Goal: Book appointment/travel/reservation

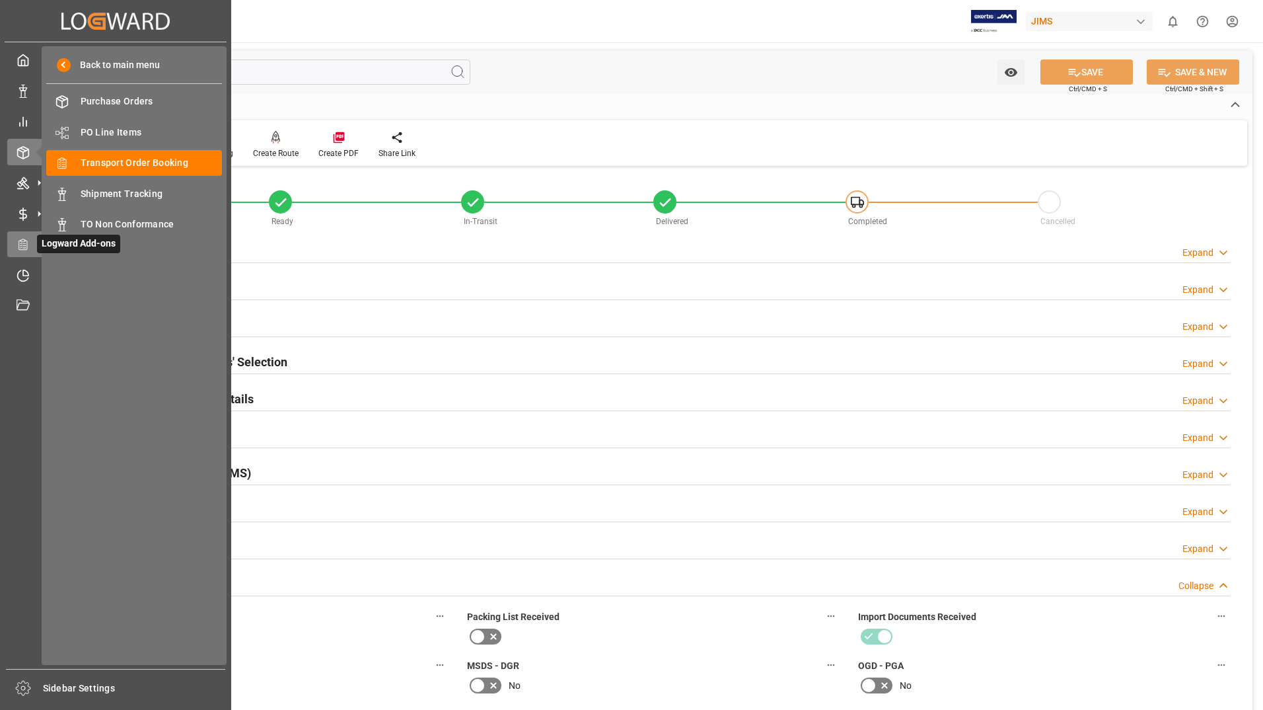
scroll to position [396, 0]
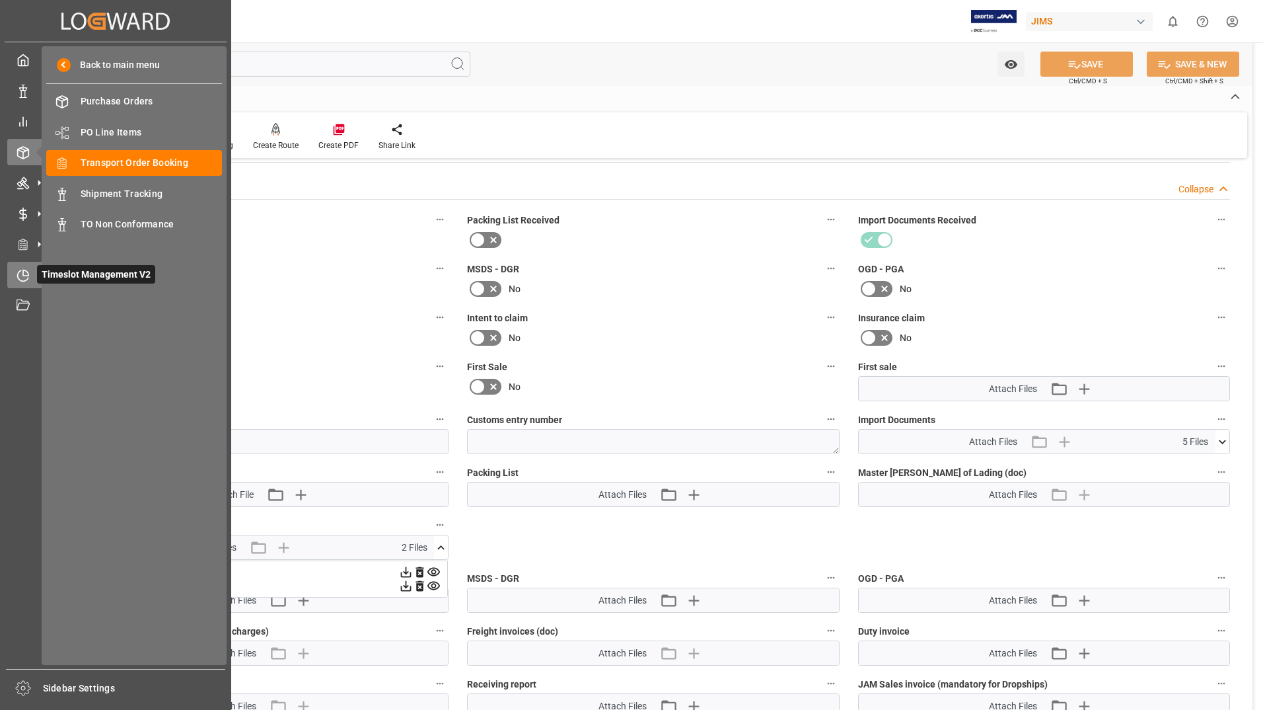
click at [88, 270] on span "Timeslot Management V2" at bounding box center [96, 274] width 118 height 18
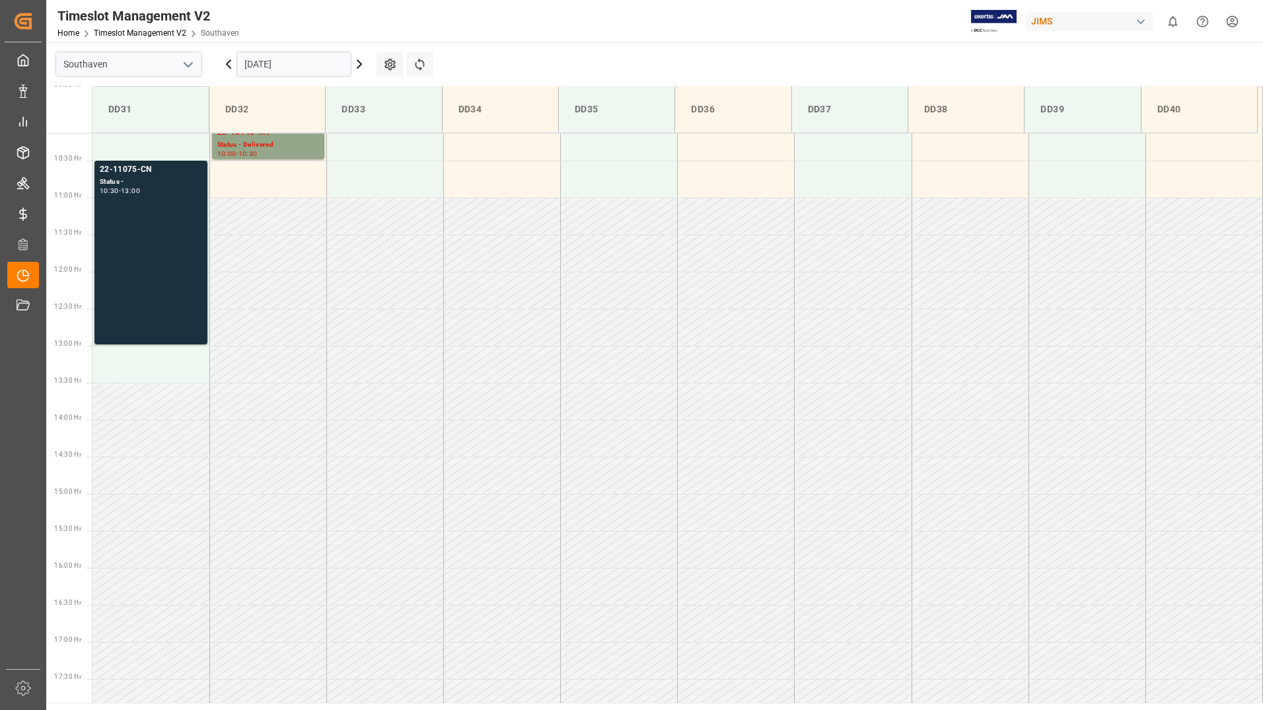
scroll to position [557, 0]
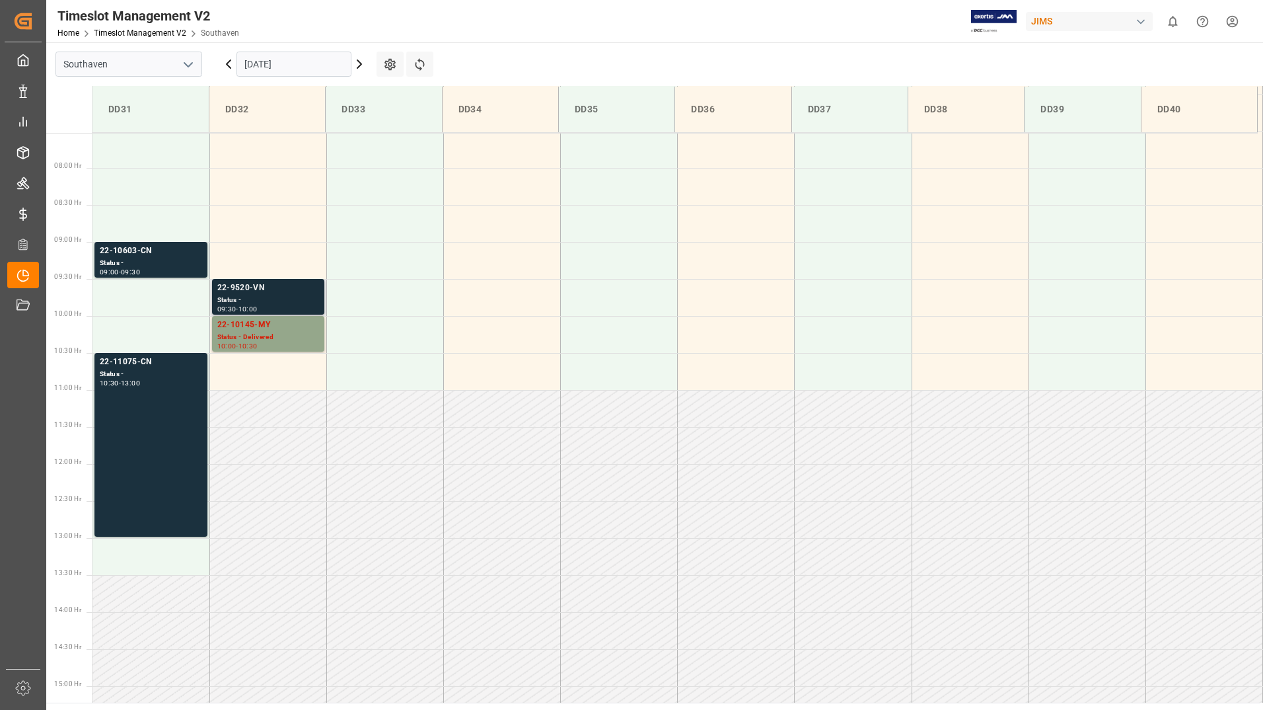
click at [283, 301] on div "Status -" at bounding box center [268, 300] width 102 height 11
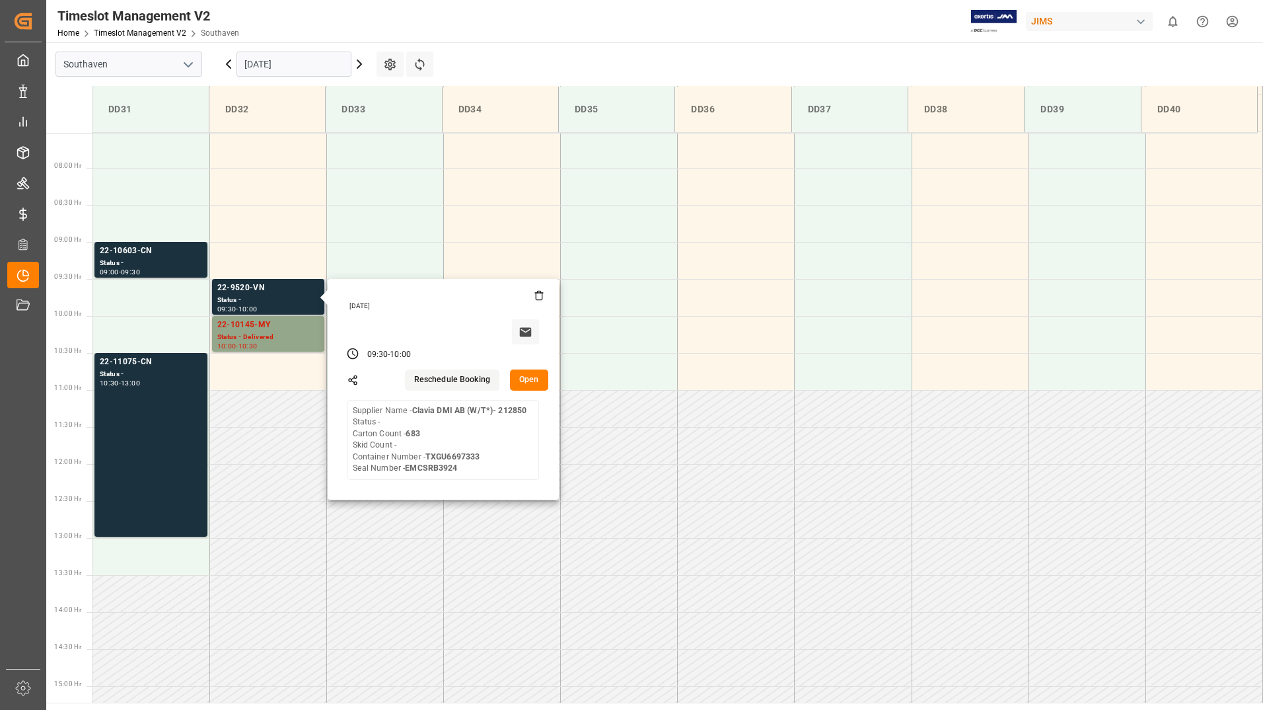
click at [520, 375] on button "Open" at bounding box center [529, 379] width 38 height 21
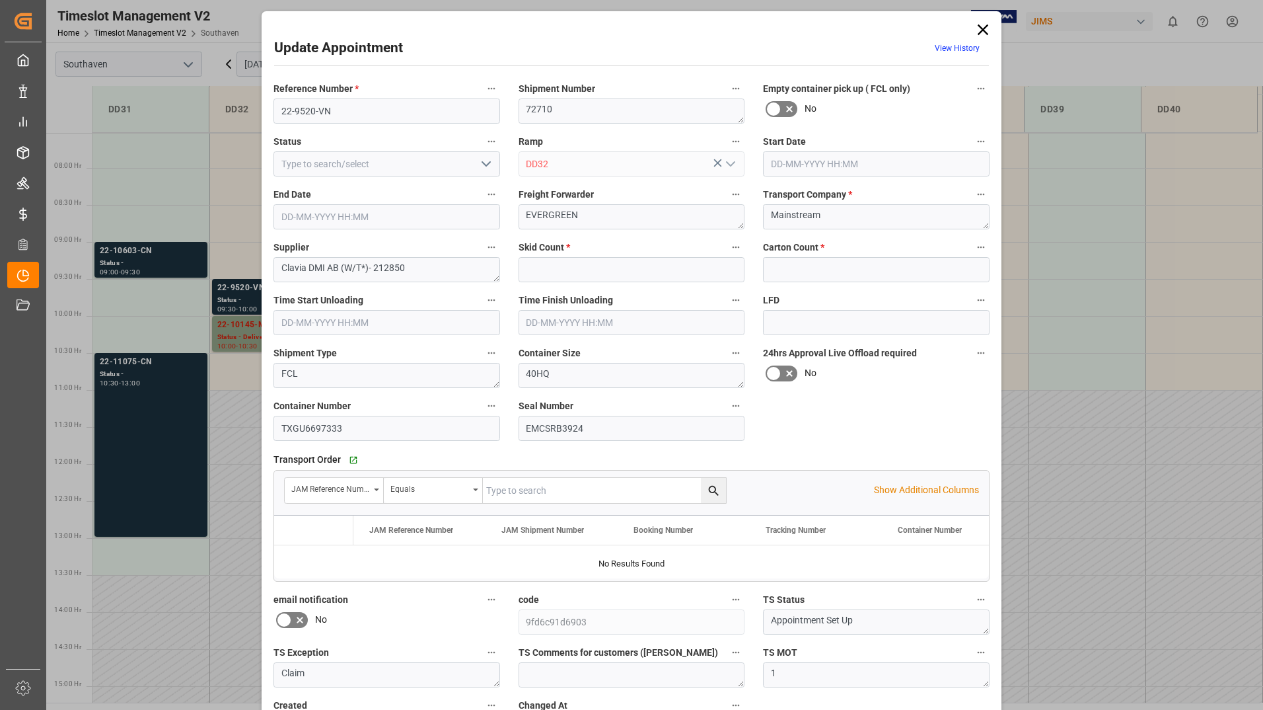
type input "0"
type input "683"
type input "[DATE] 09:30"
type input "[DATE] 10:00"
type input "[DATE] 17:49"
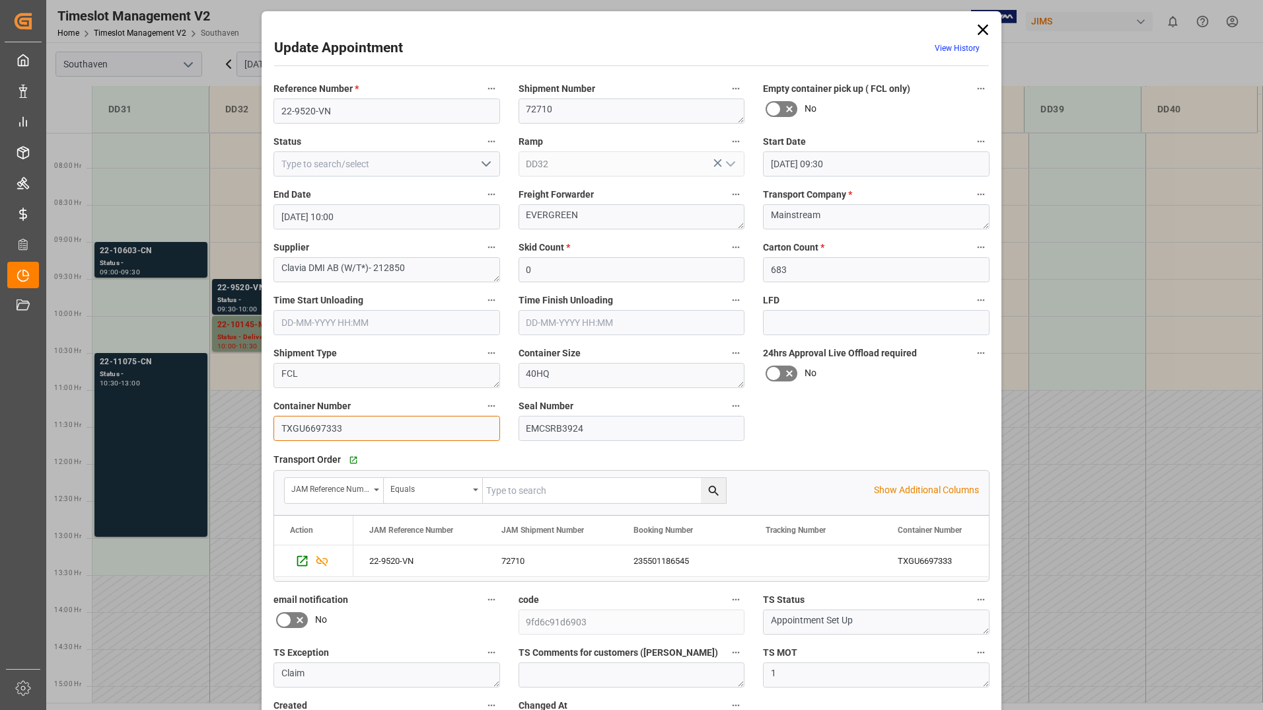
drag, startPoint x: 279, startPoint y: 423, endPoint x: 349, endPoint y: 423, distance: 69.4
click at [349, 423] on input "TXGU6697333" at bounding box center [387, 428] width 227 height 25
drag, startPoint x: 278, startPoint y: 106, endPoint x: 332, endPoint y: 108, distance: 53.5
click at [332, 108] on input "22-9520-VN" at bounding box center [387, 110] width 227 height 25
click at [982, 27] on icon at bounding box center [983, 29] width 18 height 18
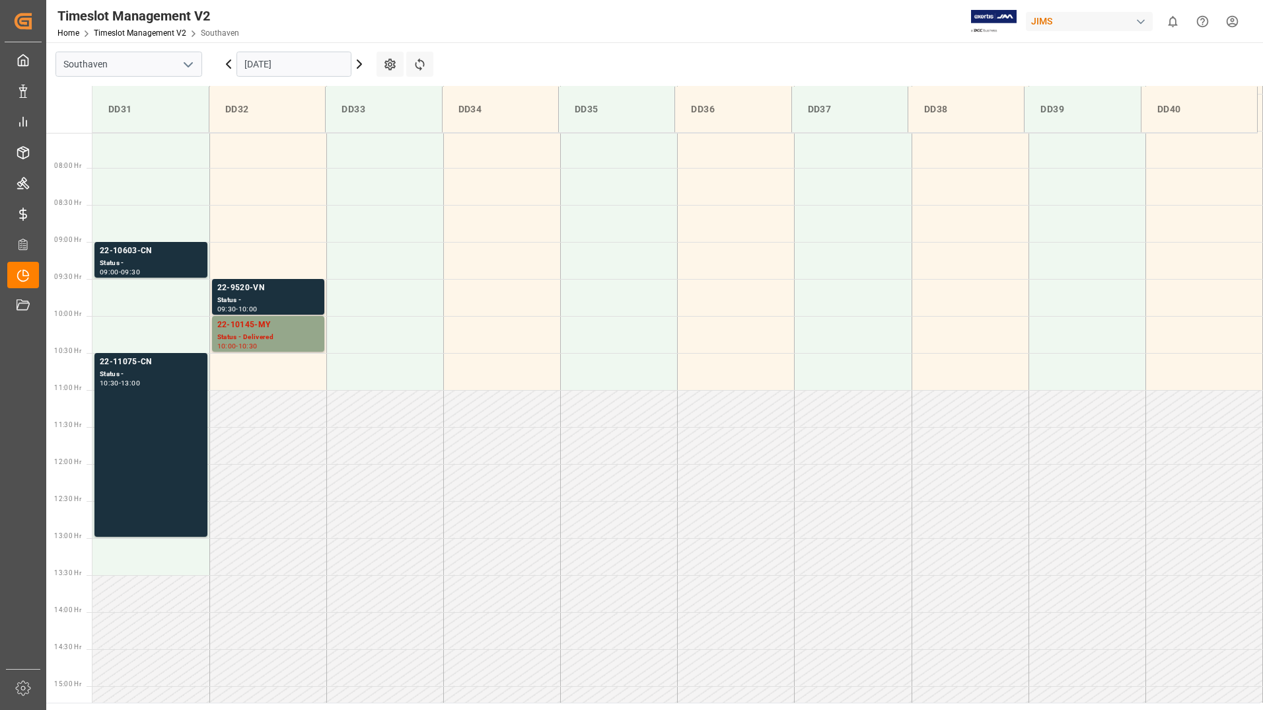
click at [307, 58] on input "[DATE]" at bounding box center [294, 64] width 115 height 25
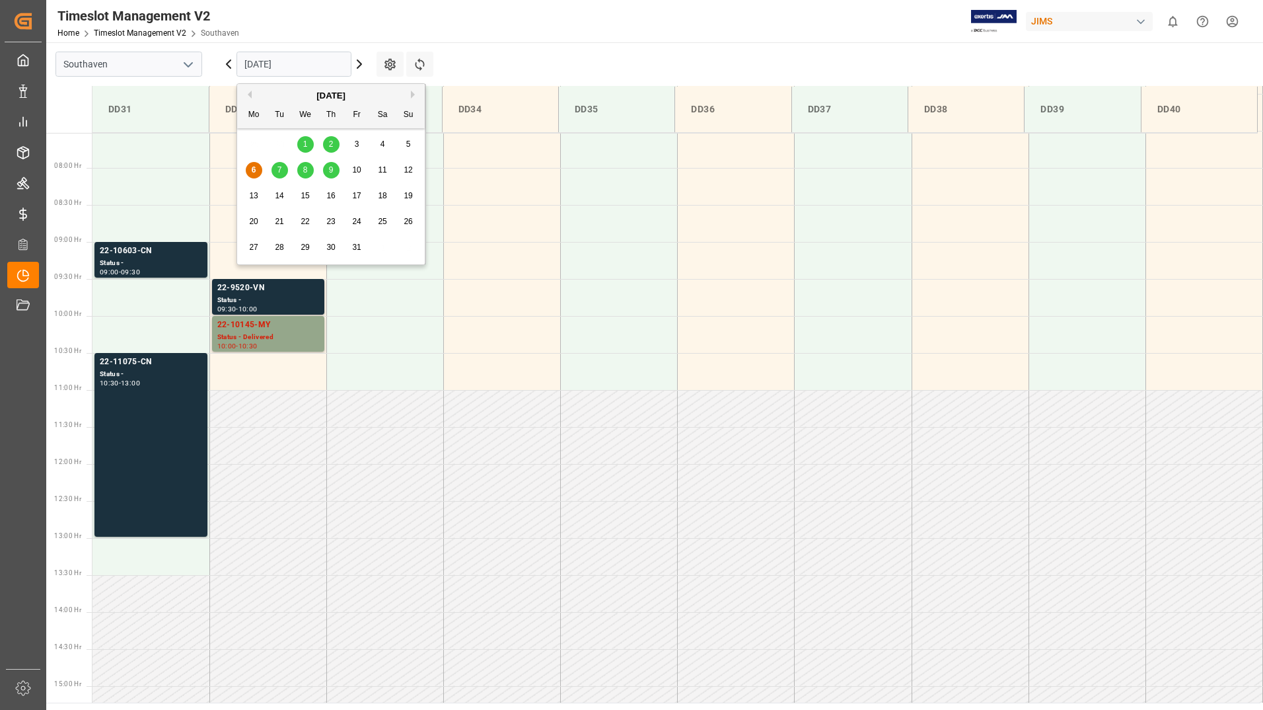
click at [279, 168] on span "7" at bounding box center [279, 169] width 5 height 9
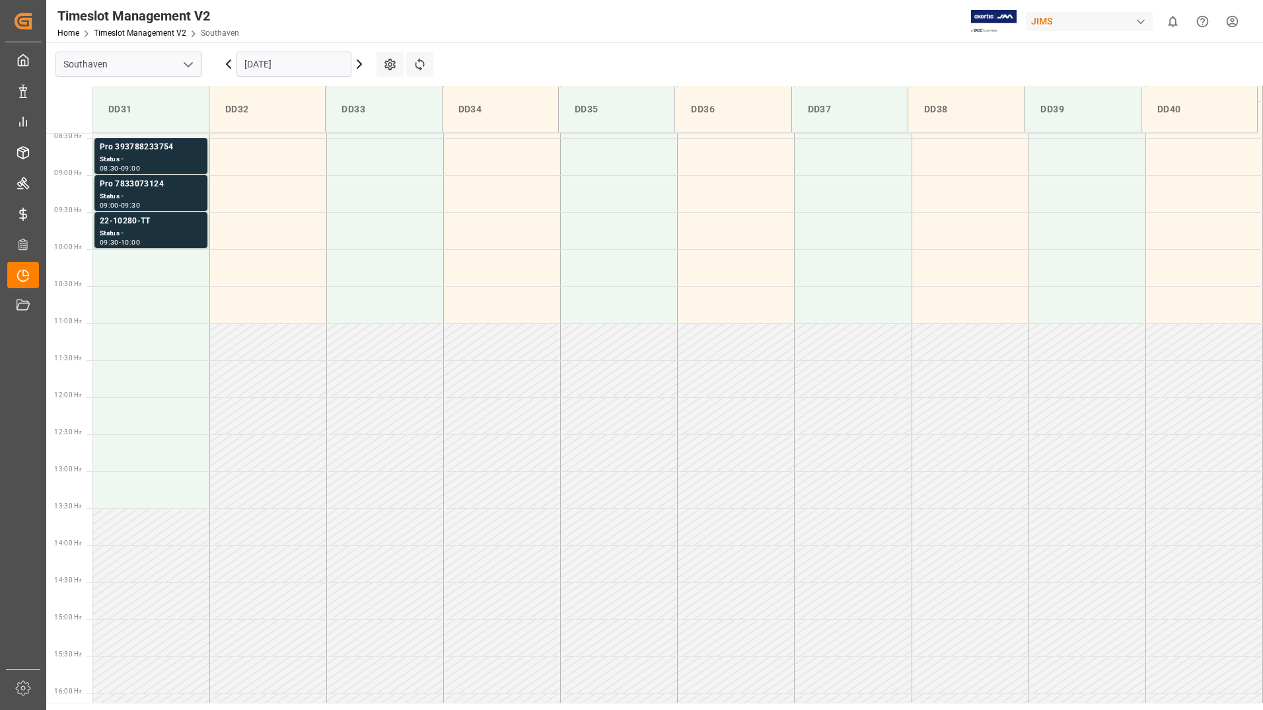
scroll to position [491, 0]
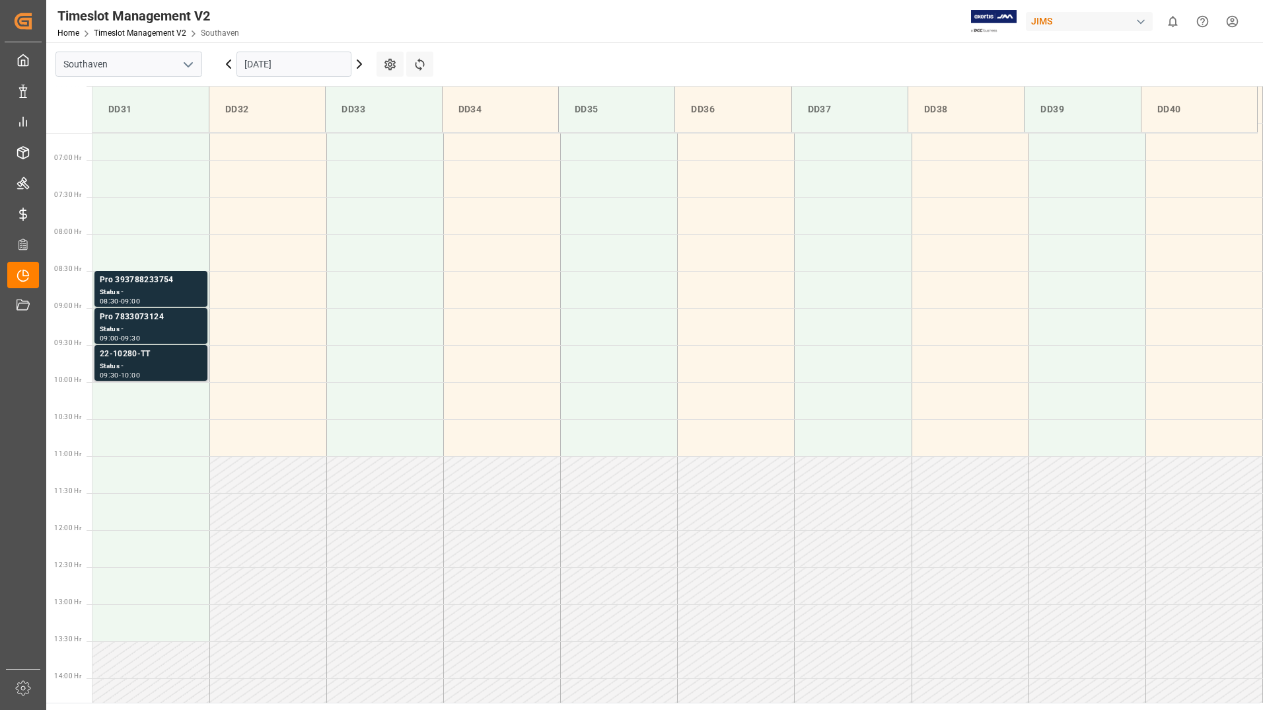
click at [141, 363] on div "Status -" at bounding box center [151, 366] width 102 height 11
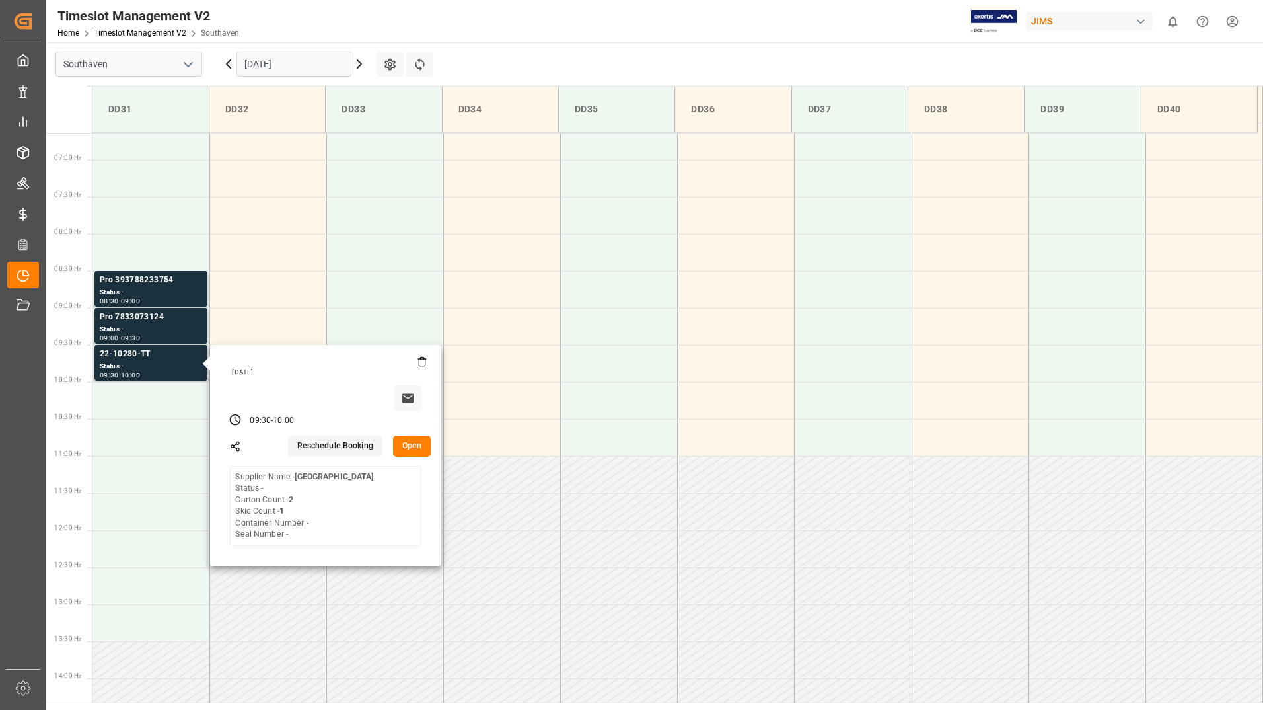
click at [408, 445] on button "Open" at bounding box center [412, 445] width 38 height 21
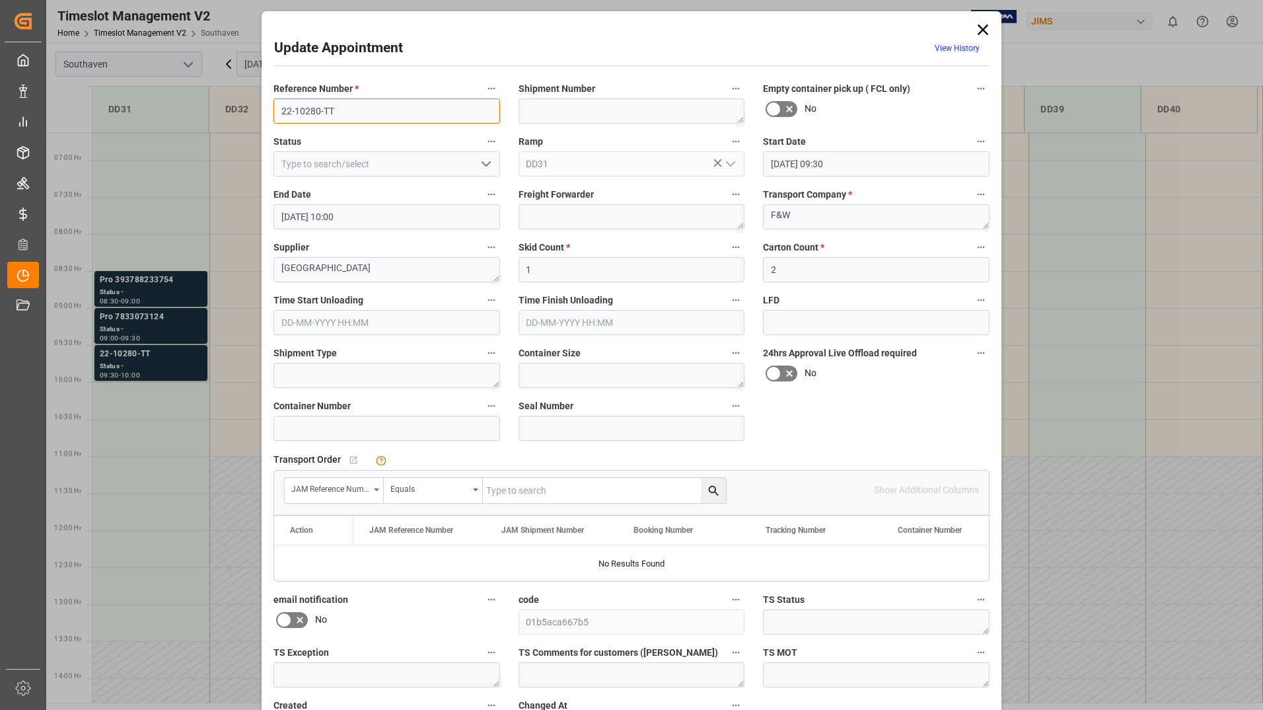
drag, startPoint x: 277, startPoint y: 113, endPoint x: 349, endPoint y: 110, distance: 72.7
click at [349, 110] on input "22-10280-TT" at bounding box center [387, 110] width 227 height 25
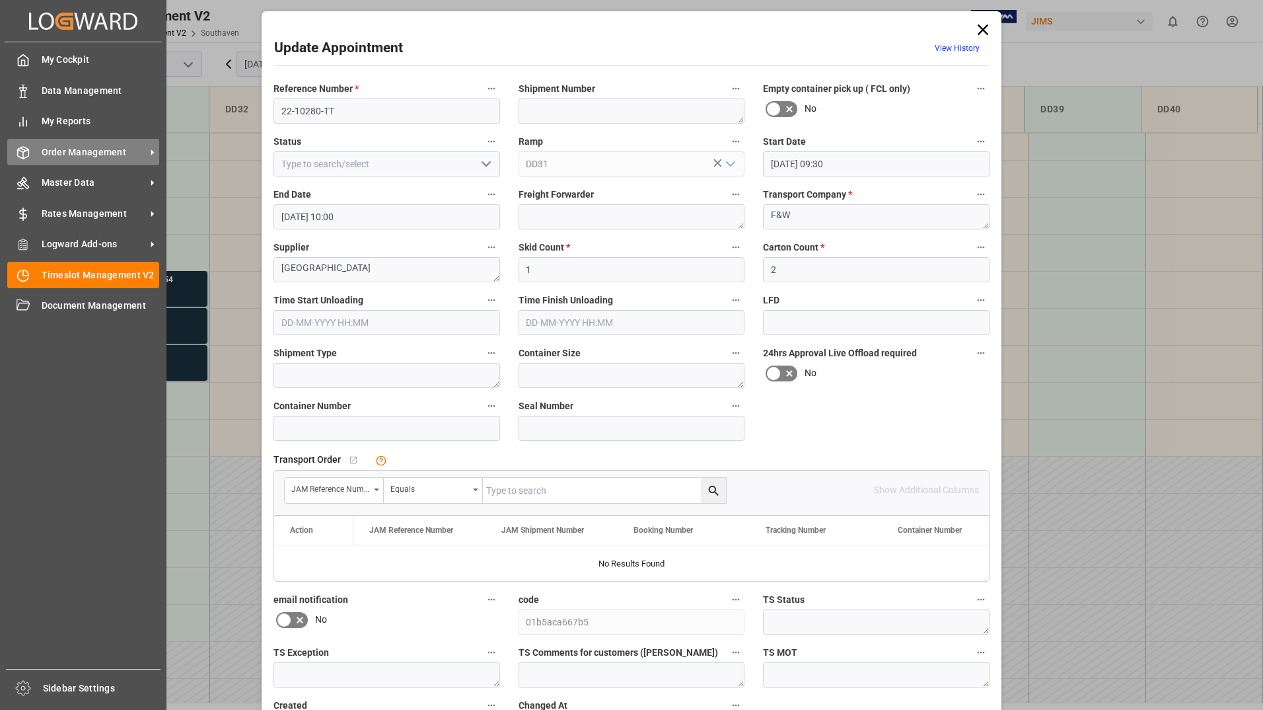
click at [55, 161] on div "Order Management Order Management" at bounding box center [83, 152] width 152 height 26
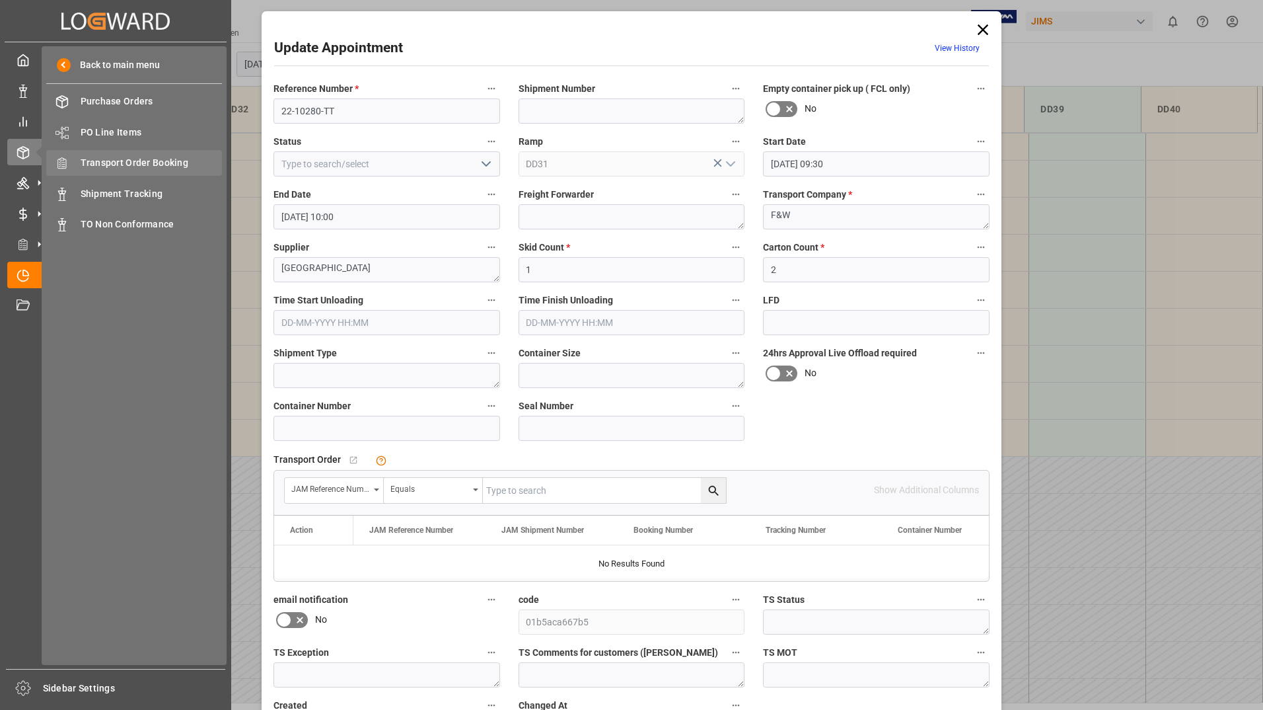
click at [82, 159] on span "Transport Order Booking" at bounding box center [152, 163] width 142 height 14
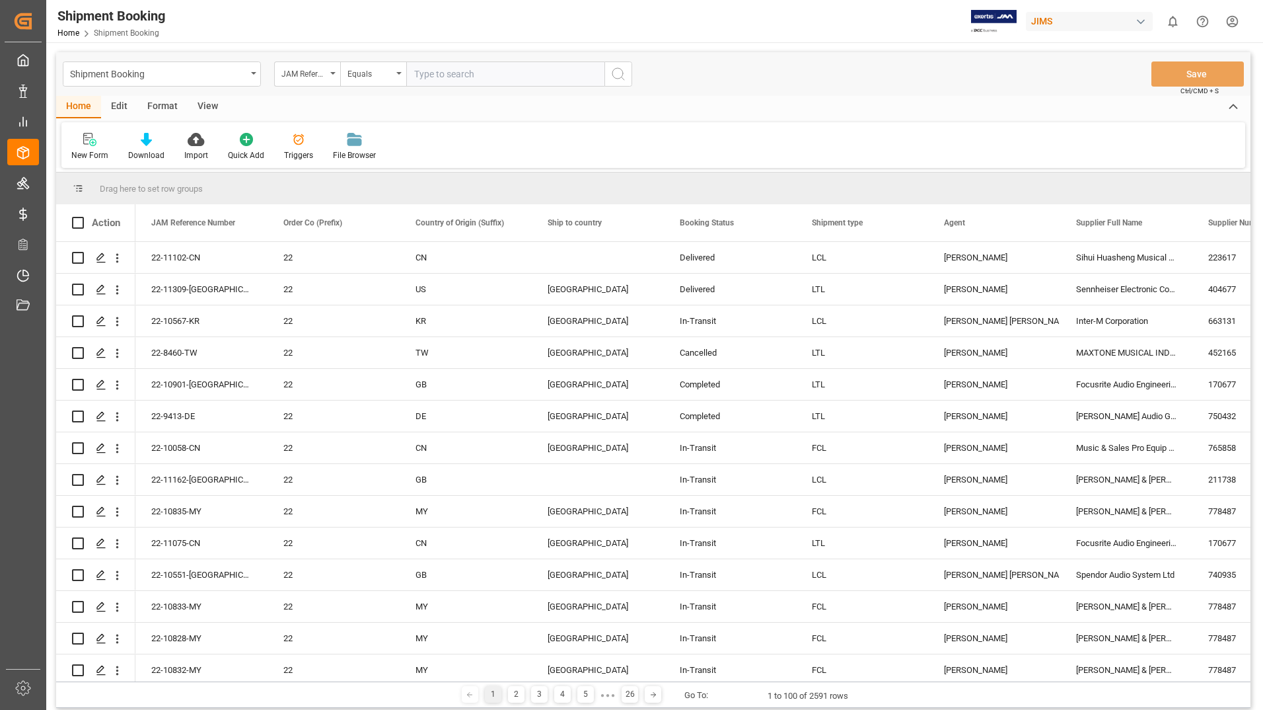
click at [559, 75] on input "text" at bounding box center [505, 73] width 198 height 25
type input "22-10280-TT"
click at [618, 77] on icon "search button" at bounding box center [618, 74] width 16 height 16
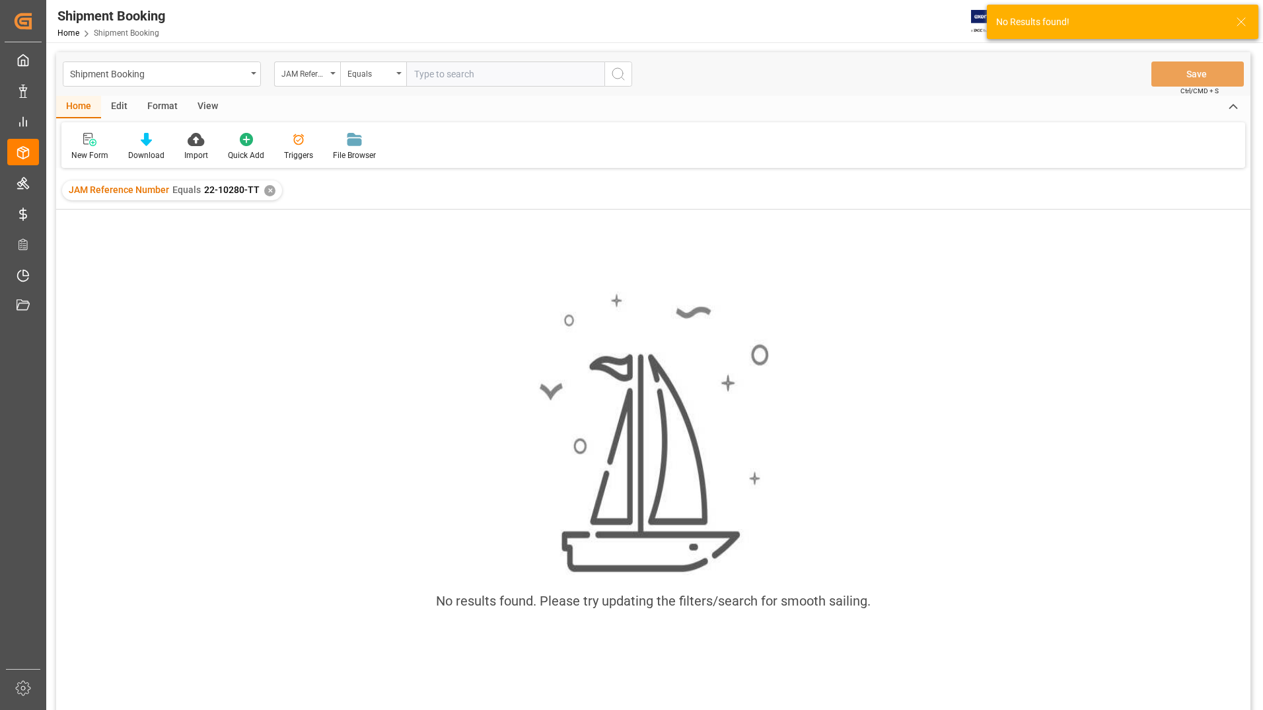
click at [266, 192] on div "✕" at bounding box center [269, 190] width 11 height 11
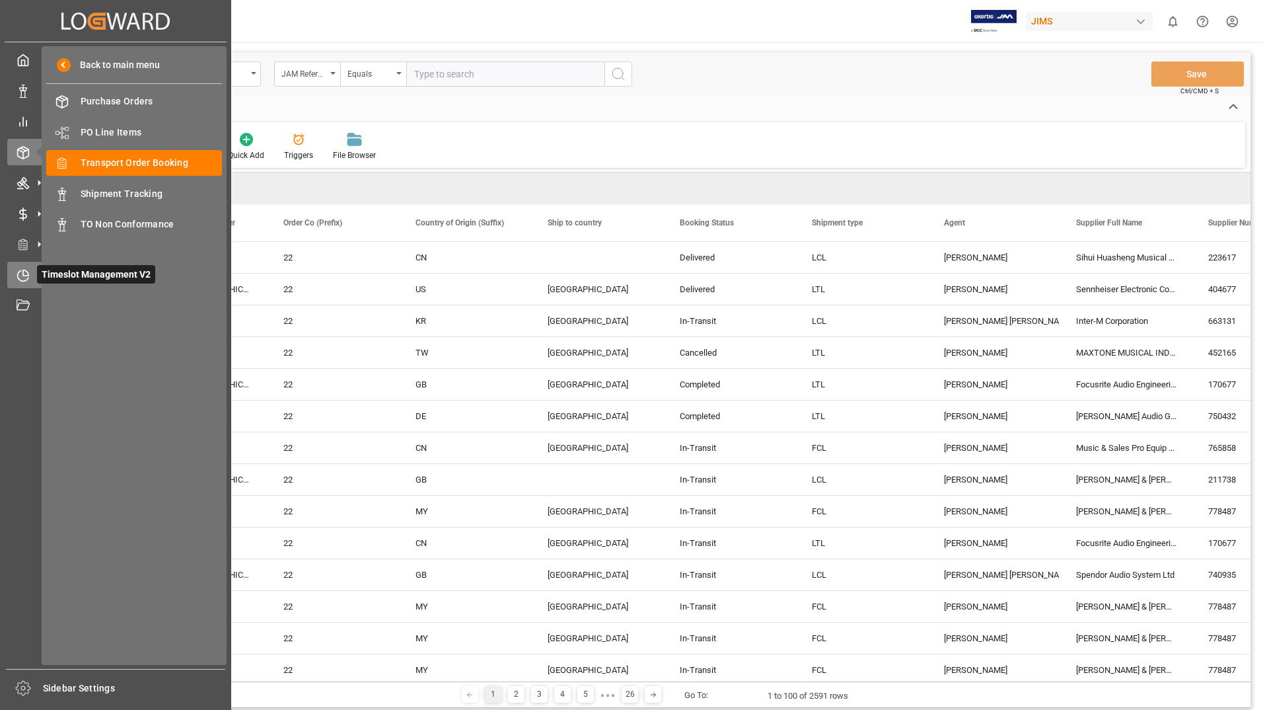
click at [69, 277] on span "Timeslot Management V2" at bounding box center [96, 274] width 118 height 18
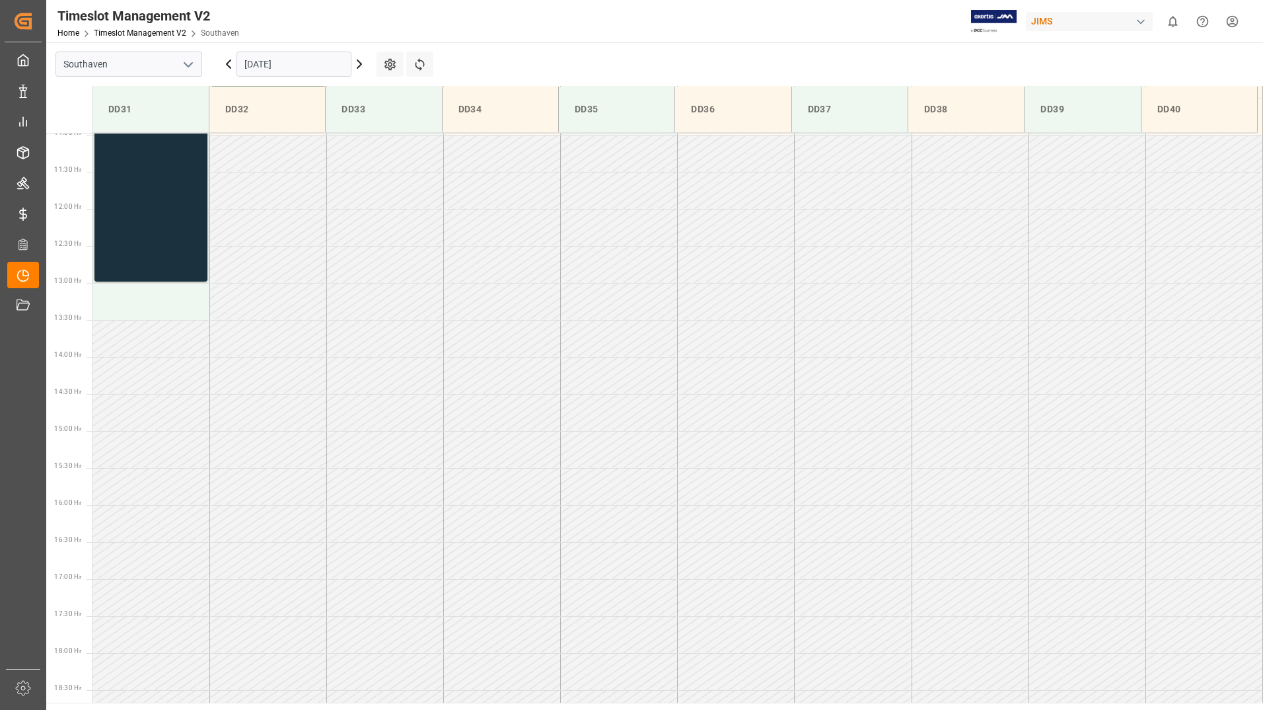
scroll to position [557, 0]
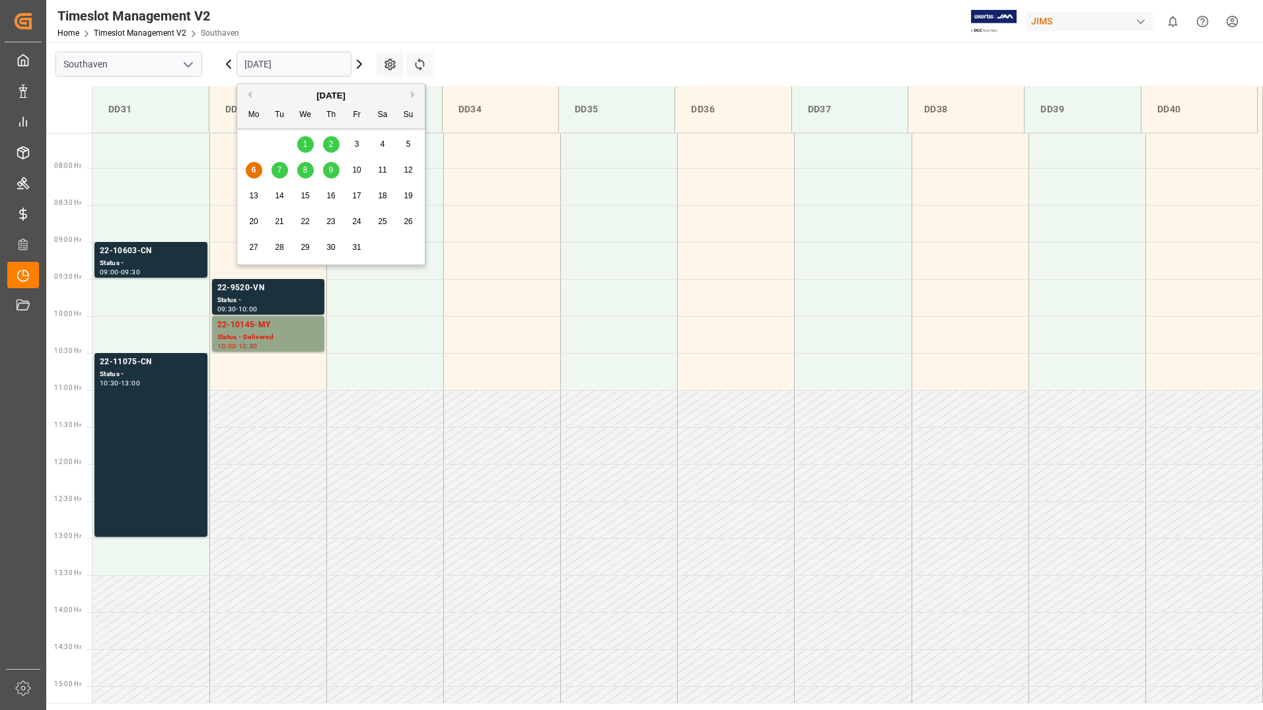
click at [284, 58] on input "[DATE]" at bounding box center [294, 64] width 115 height 25
click at [276, 168] on div "7" at bounding box center [280, 171] width 17 height 16
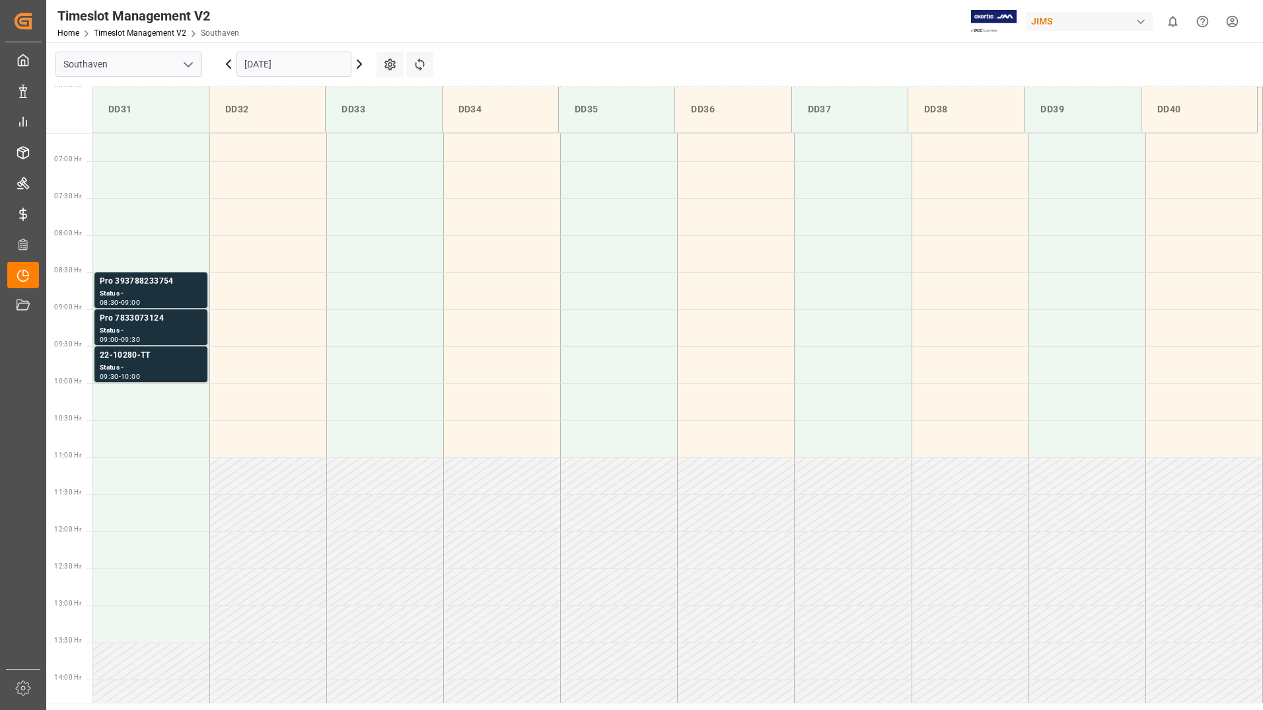
scroll to position [425, 0]
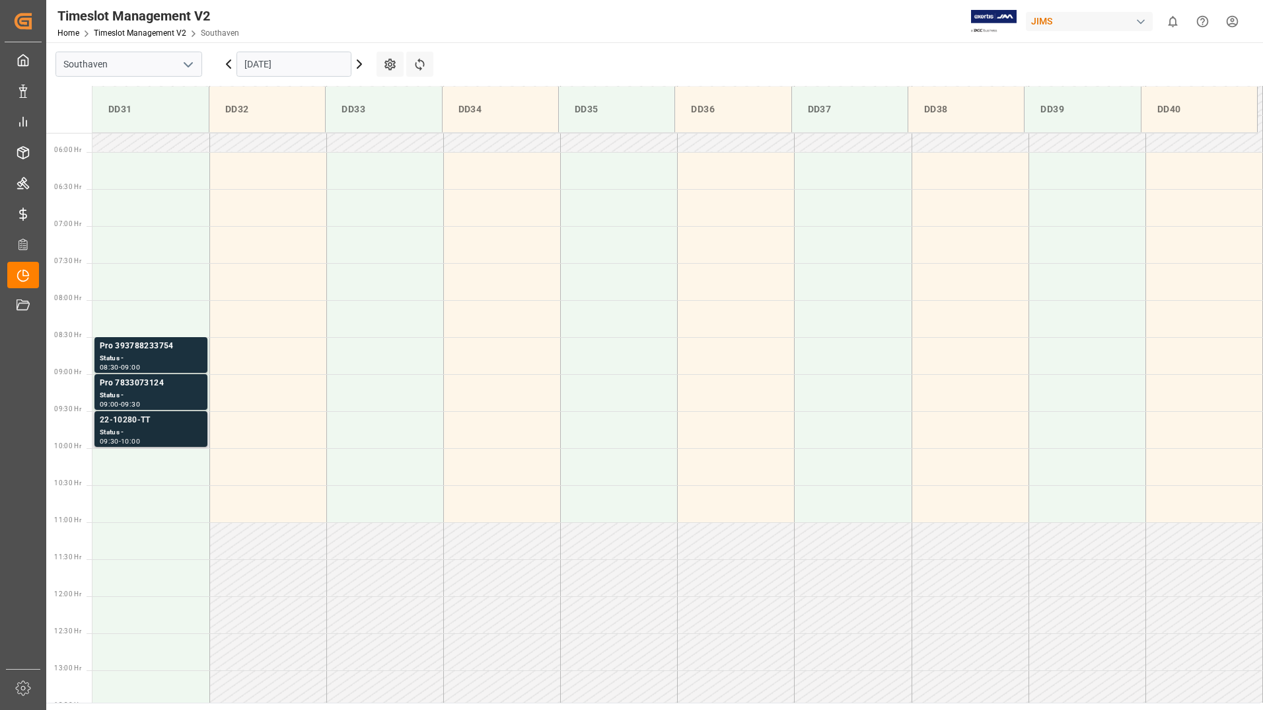
click at [178, 422] on div "22-10280-TT" at bounding box center [151, 420] width 102 height 13
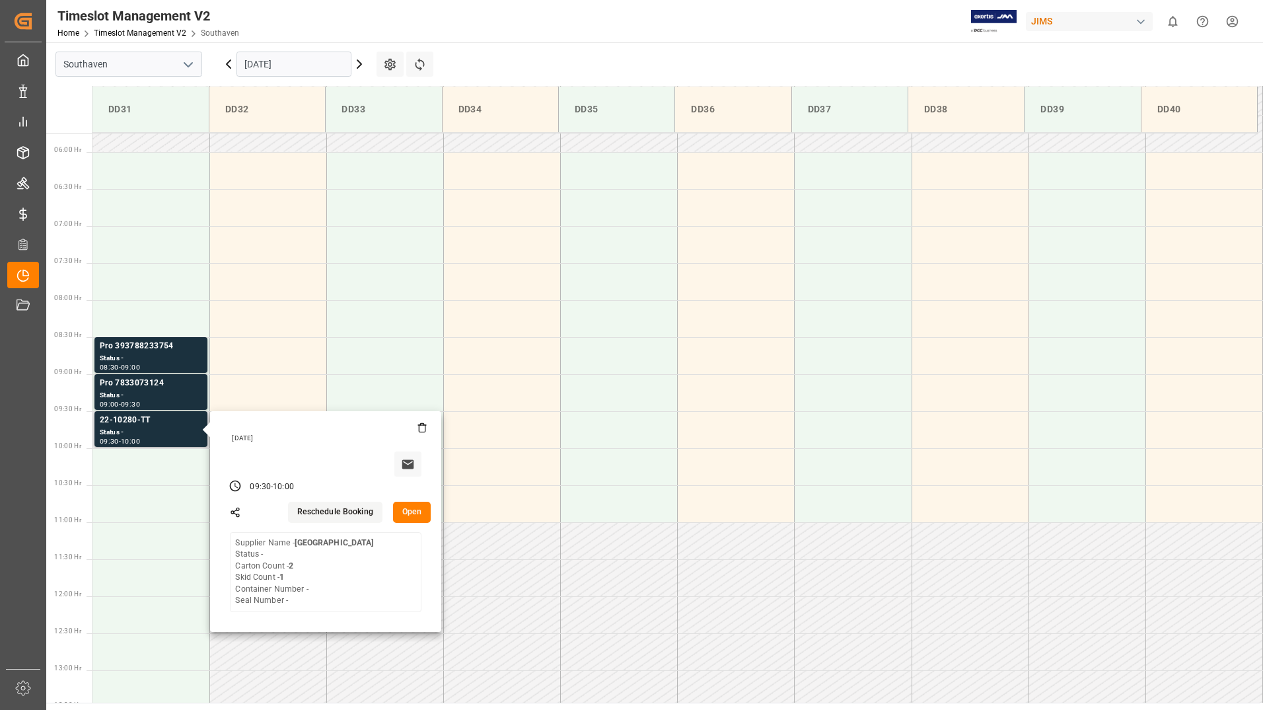
click at [407, 515] on button "Open" at bounding box center [412, 511] width 38 height 21
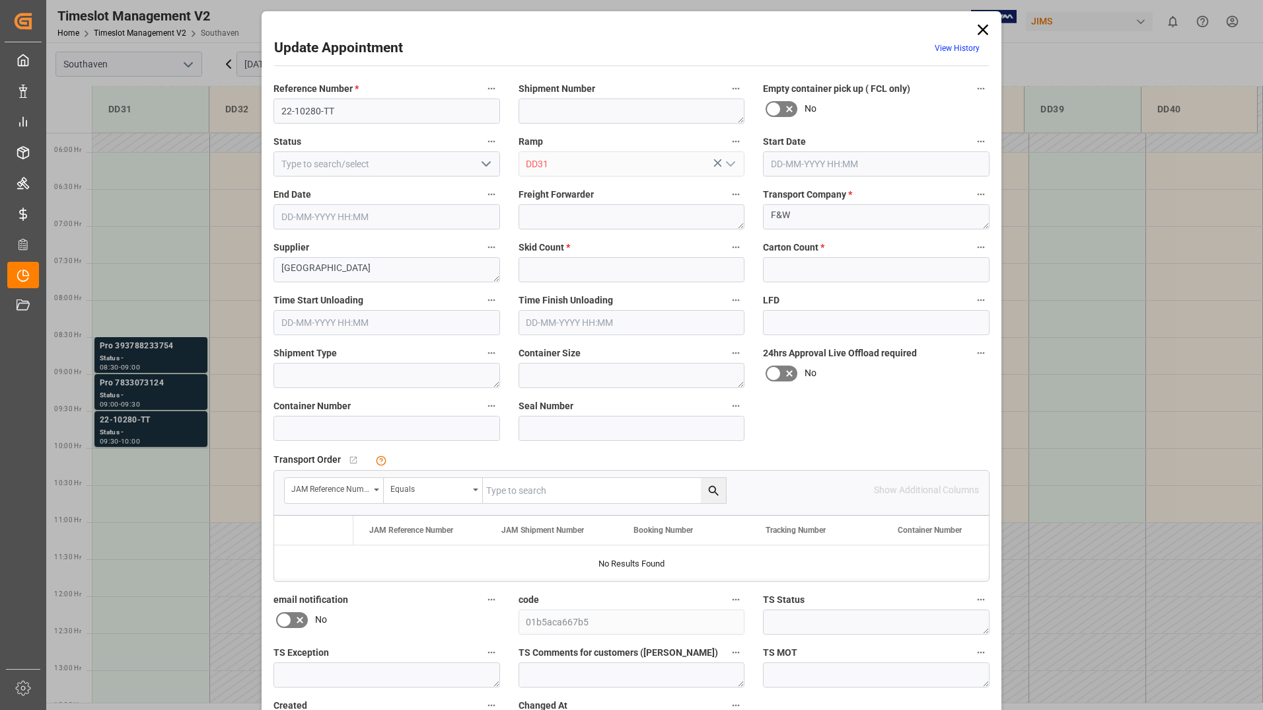
type input "1"
type input "2"
type input "[DATE] 09:30"
type input "[DATE] 10:00"
type input "[DATE] 16:22"
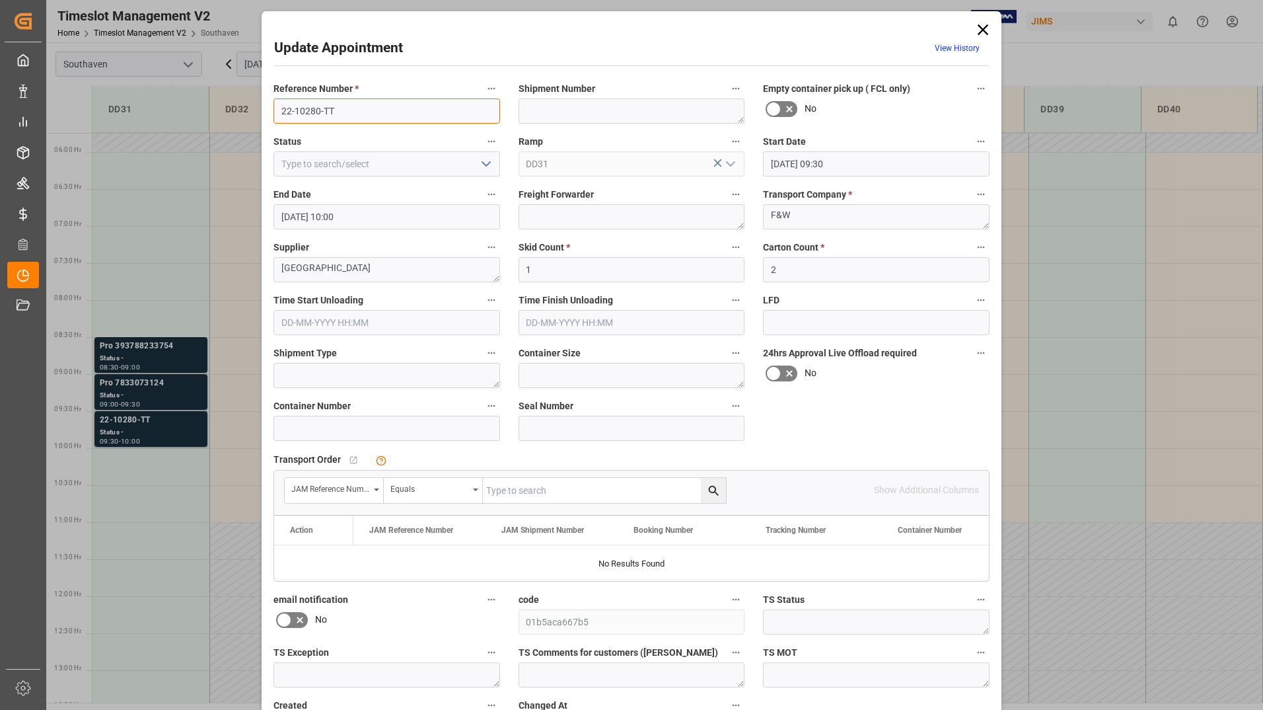
drag, startPoint x: 275, startPoint y: 109, endPoint x: 337, endPoint y: 112, distance: 62.2
click at [337, 112] on input "22-10280-TT" at bounding box center [387, 110] width 227 height 25
click at [985, 28] on icon at bounding box center [983, 29] width 18 height 18
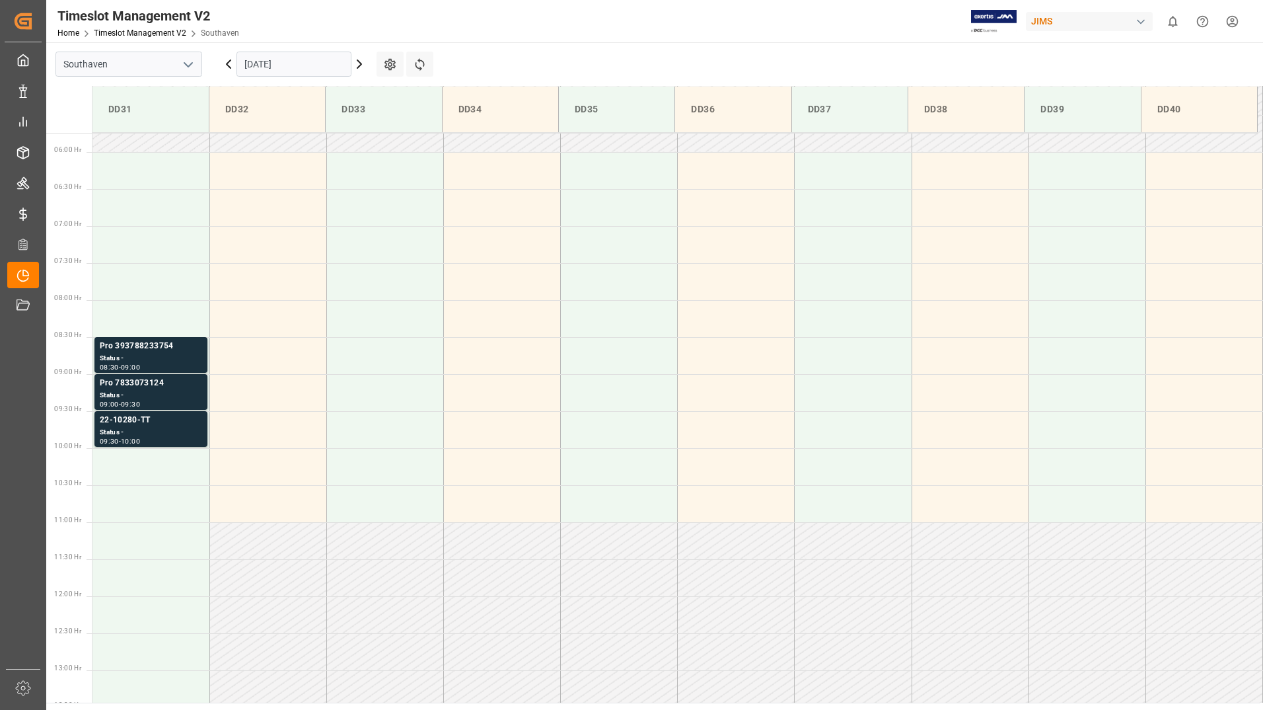
click at [313, 65] on input "[DATE]" at bounding box center [294, 64] width 115 height 25
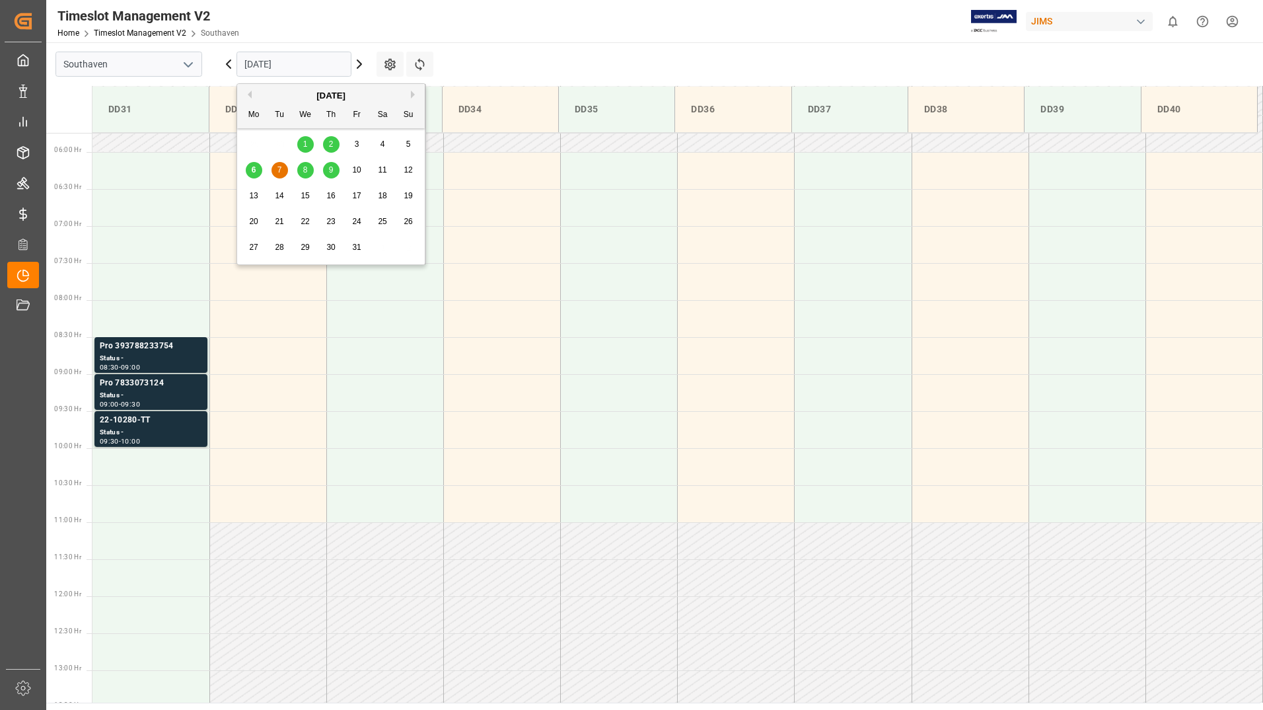
click at [305, 168] on span "8" at bounding box center [305, 169] width 5 height 9
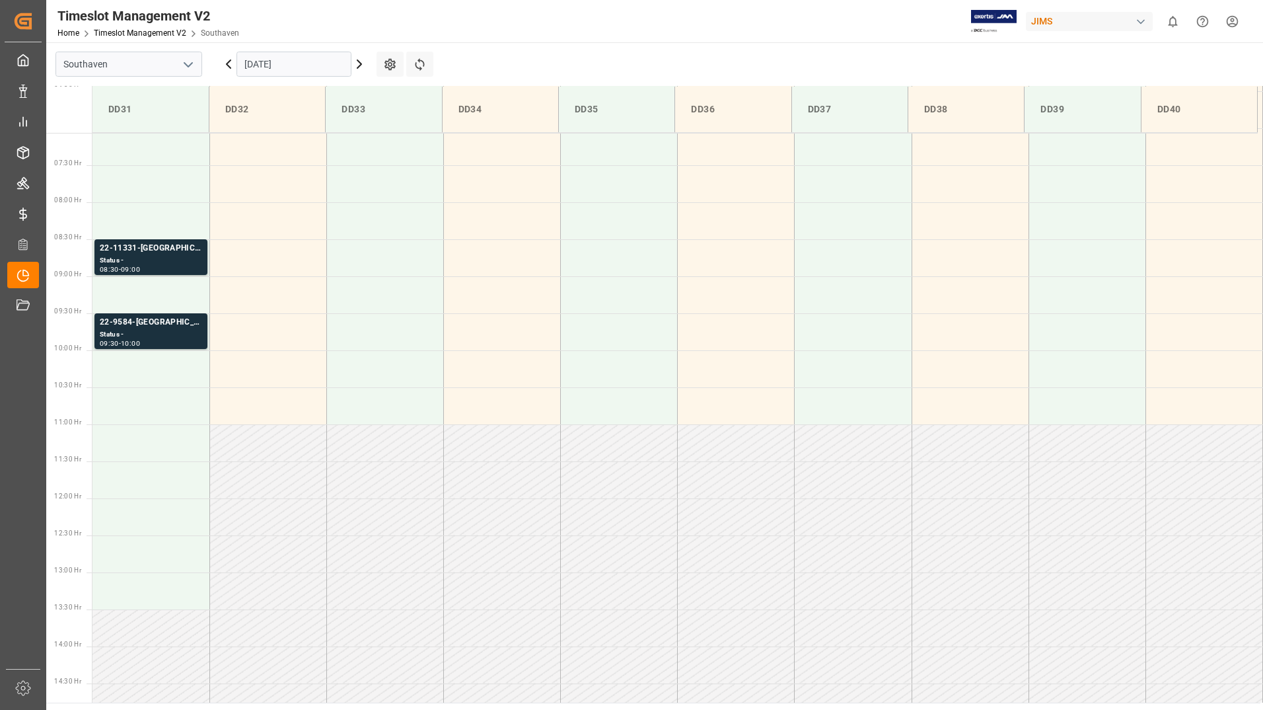
scroll to position [491, 0]
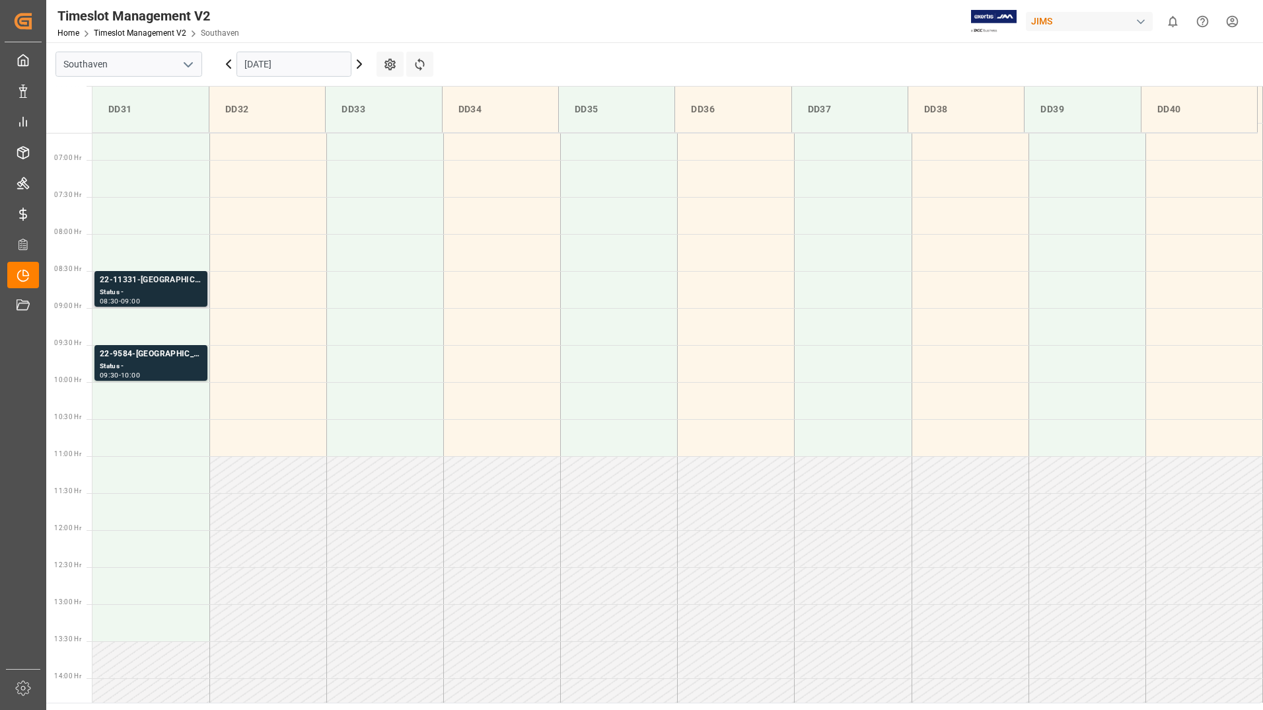
click at [168, 299] on div "08:30 - 09:00" at bounding box center [151, 301] width 102 height 7
click at [168, 357] on div "22-9584-[GEOGRAPHIC_DATA]" at bounding box center [151, 354] width 102 height 13
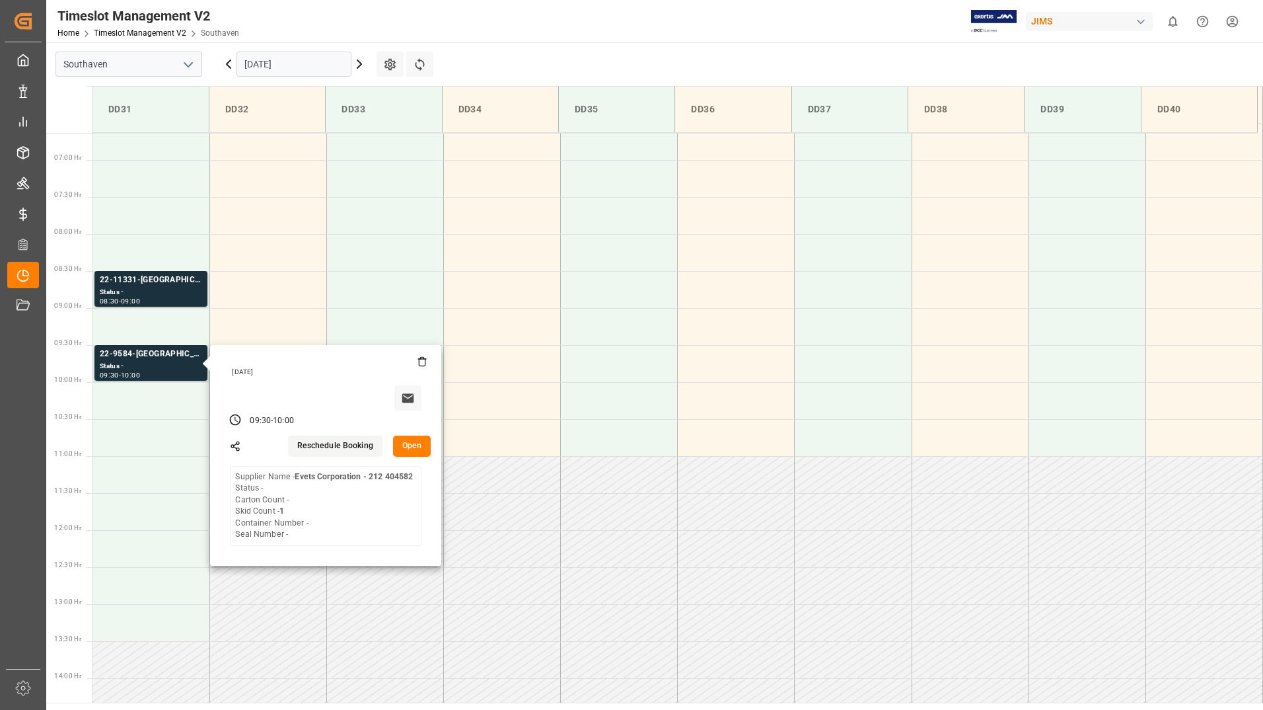
click at [312, 67] on input "[DATE]" at bounding box center [294, 64] width 115 height 25
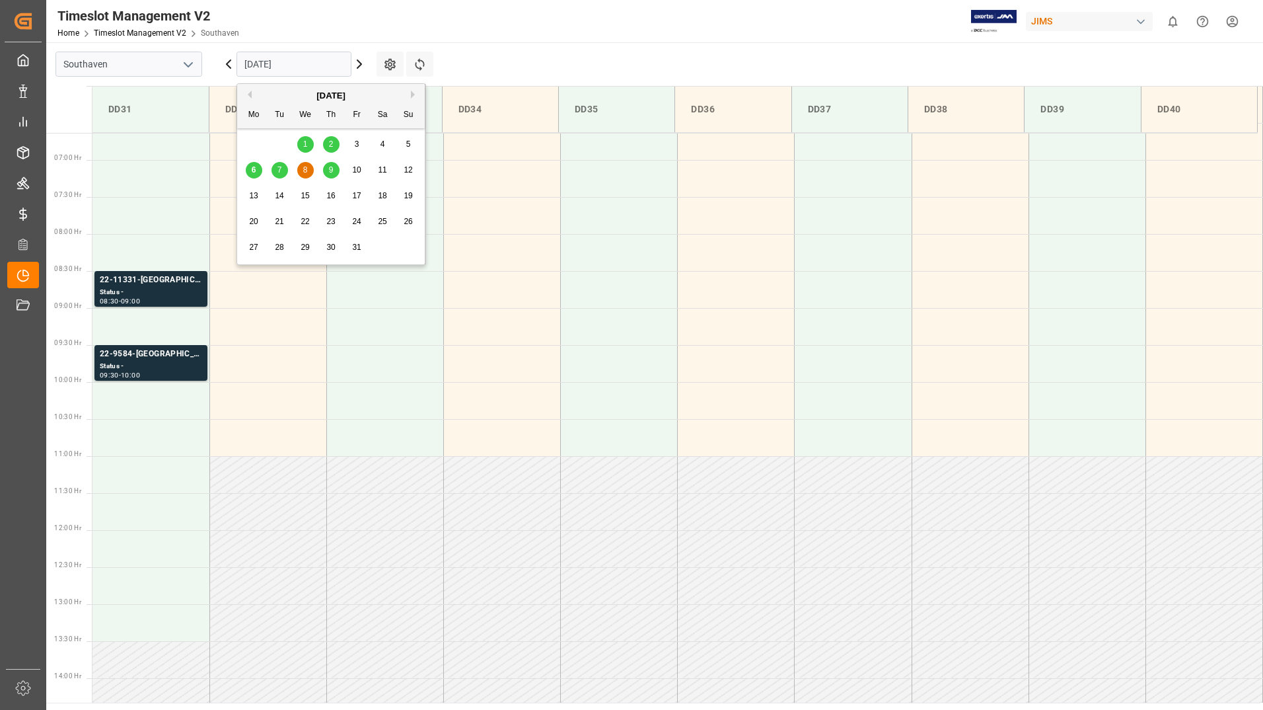
click at [333, 168] on span "9" at bounding box center [331, 169] width 5 height 9
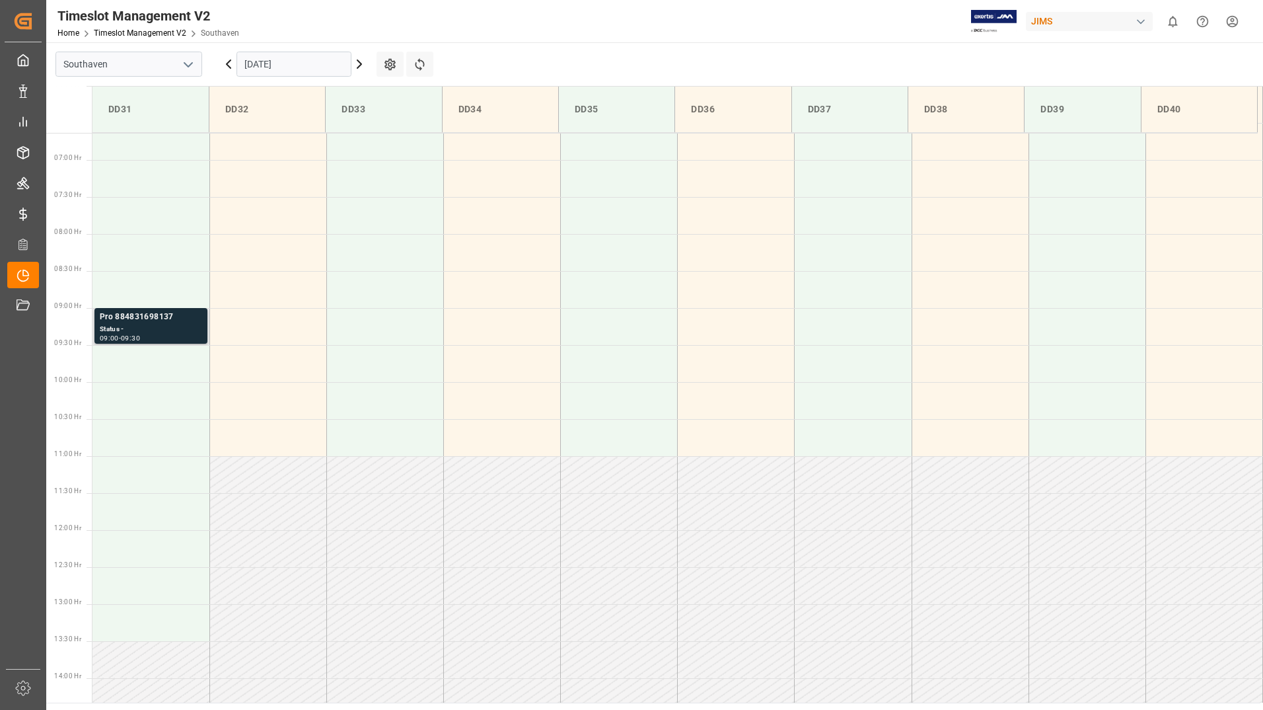
click at [164, 333] on div "Status -" at bounding box center [151, 329] width 102 height 11
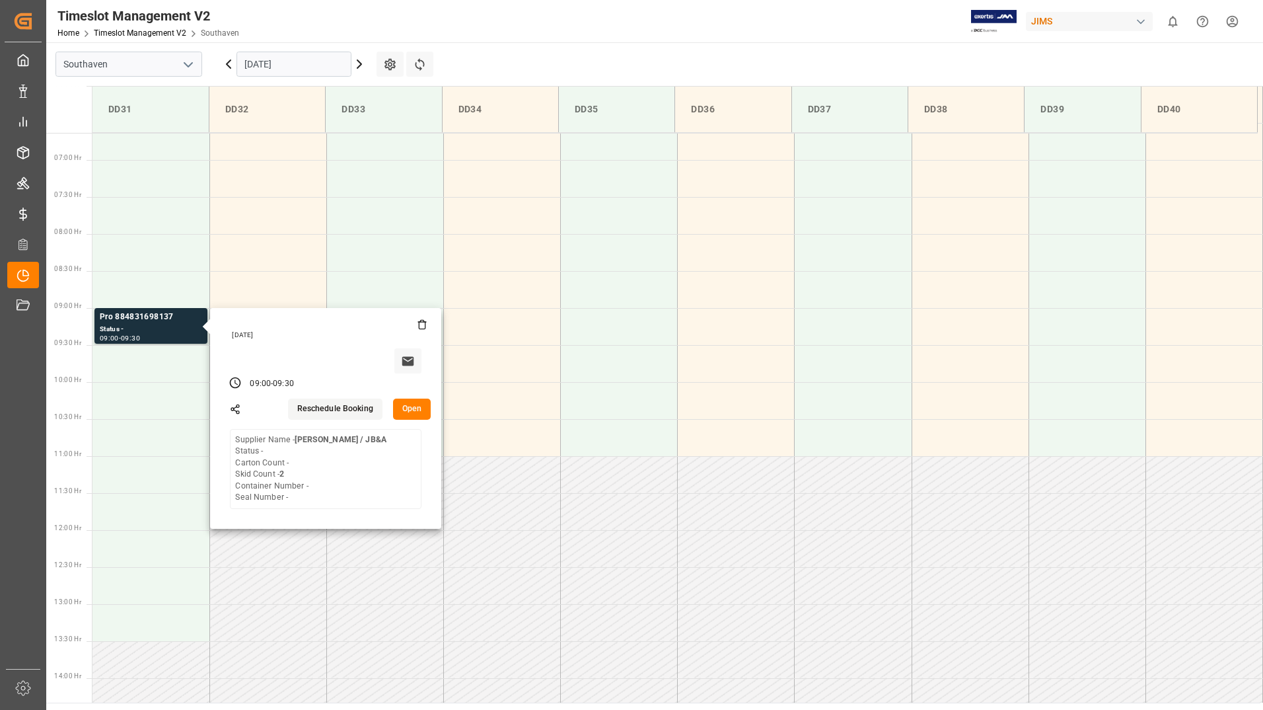
click at [314, 70] on input "[DATE]" at bounding box center [294, 64] width 115 height 25
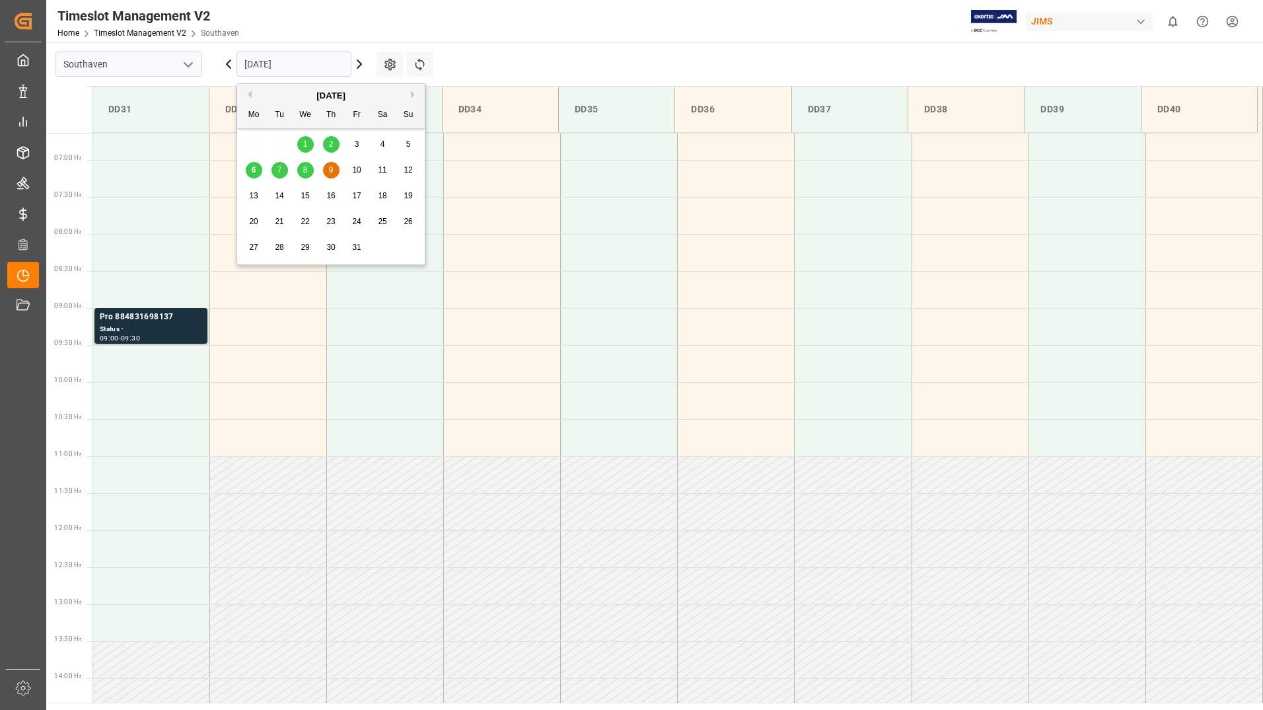
click at [281, 168] on div "7" at bounding box center [280, 171] width 17 height 16
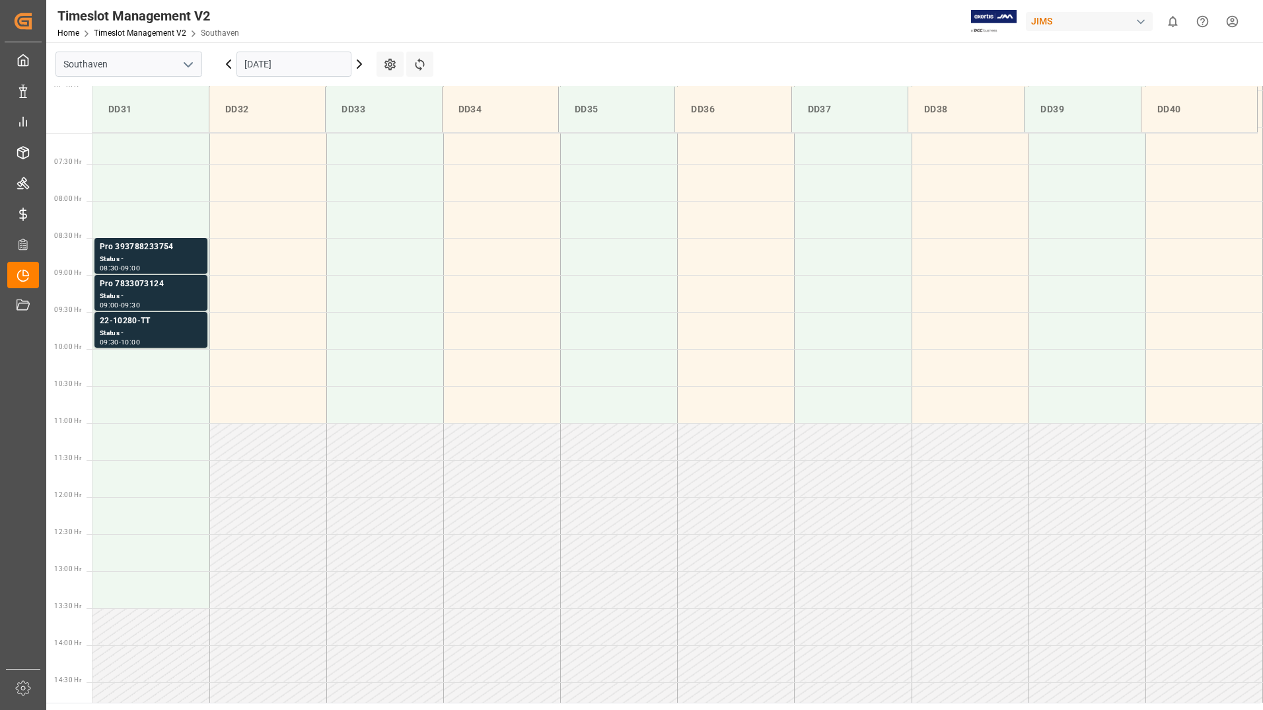
scroll to position [470, 0]
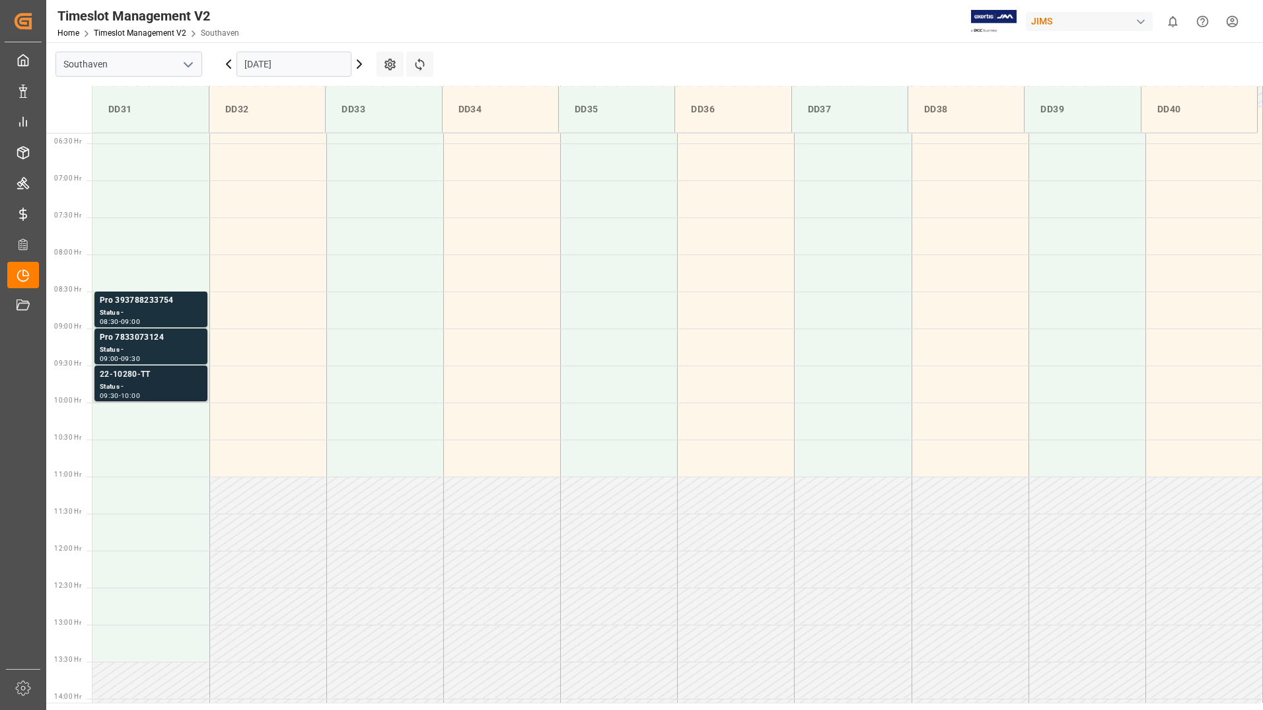
click at [183, 383] on div "Status -" at bounding box center [151, 386] width 102 height 11
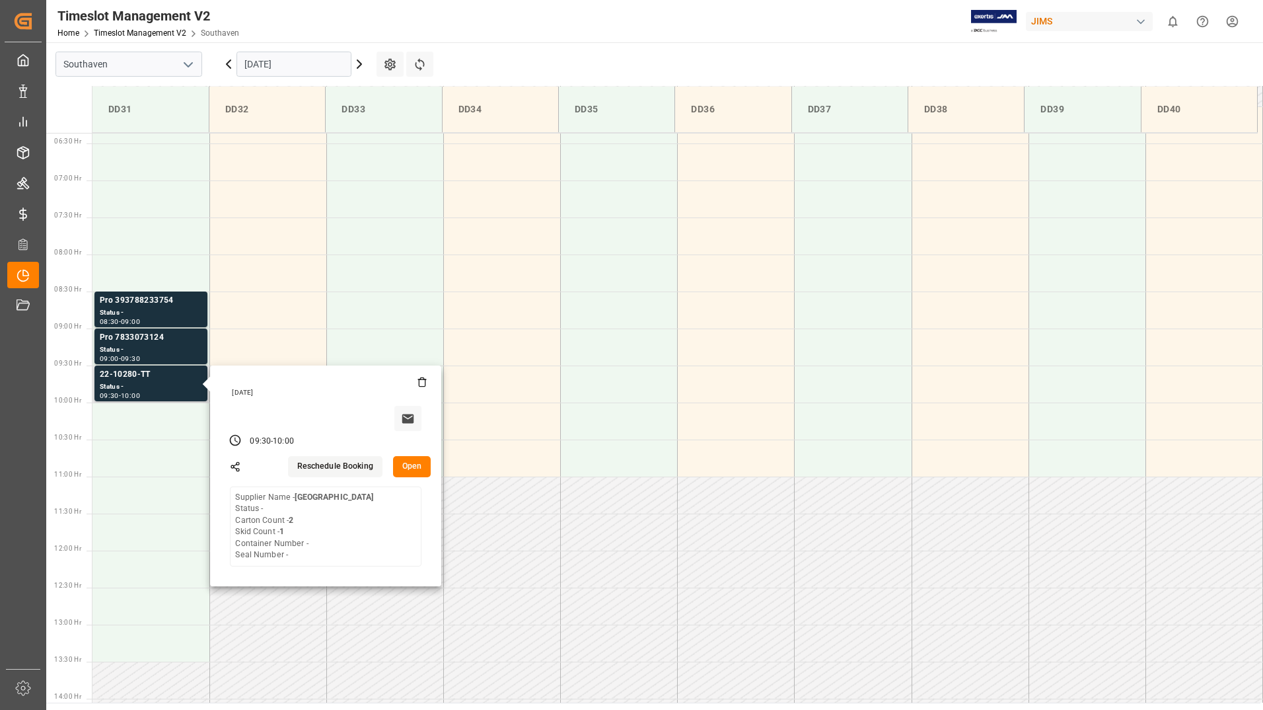
click at [410, 466] on button "Open" at bounding box center [412, 466] width 38 height 21
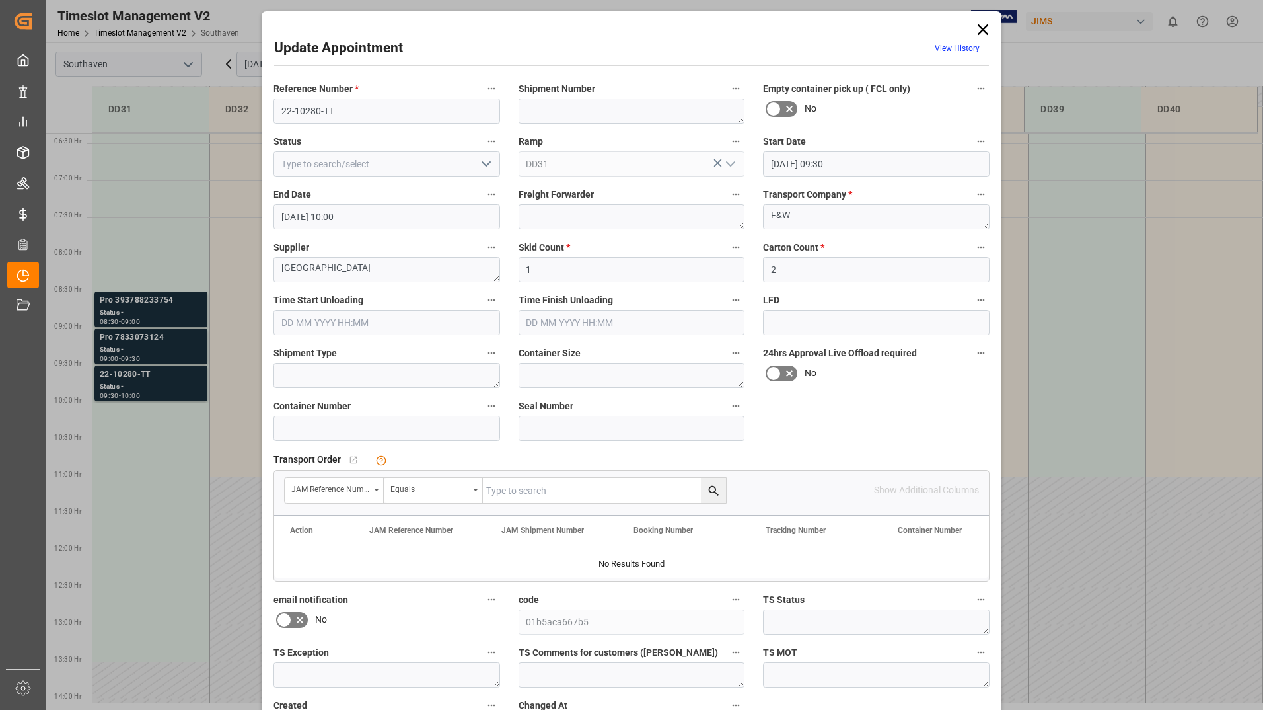
click at [978, 28] on icon at bounding box center [983, 29] width 11 height 11
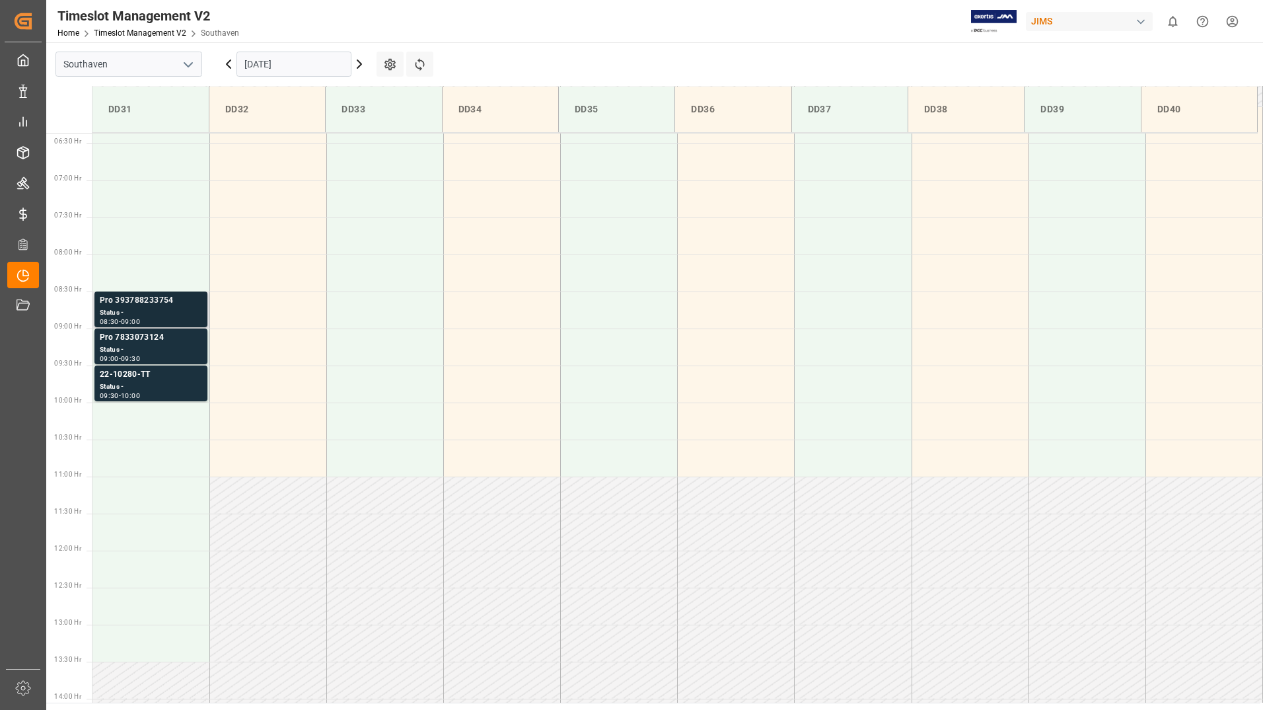
click at [128, 309] on div "Status -" at bounding box center [151, 312] width 102 height 11
click at [128, 348] on div "Status -" at bounding box center [151, 349] width 102 height 11
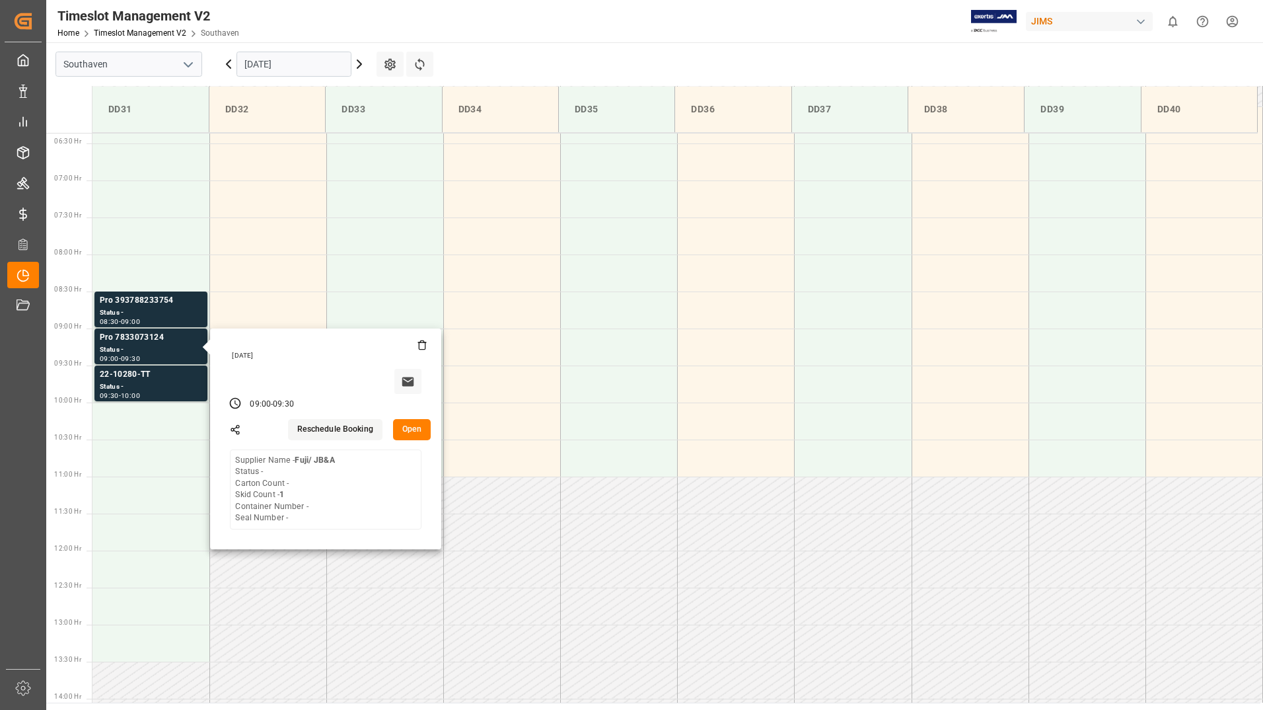
click at [585, 31] on div "Timeslot Management V2 Home Timeslot Management V2 Southaven JIMS 0 Notificatio…" at bounding box center [650, 21] width 1226 height 42
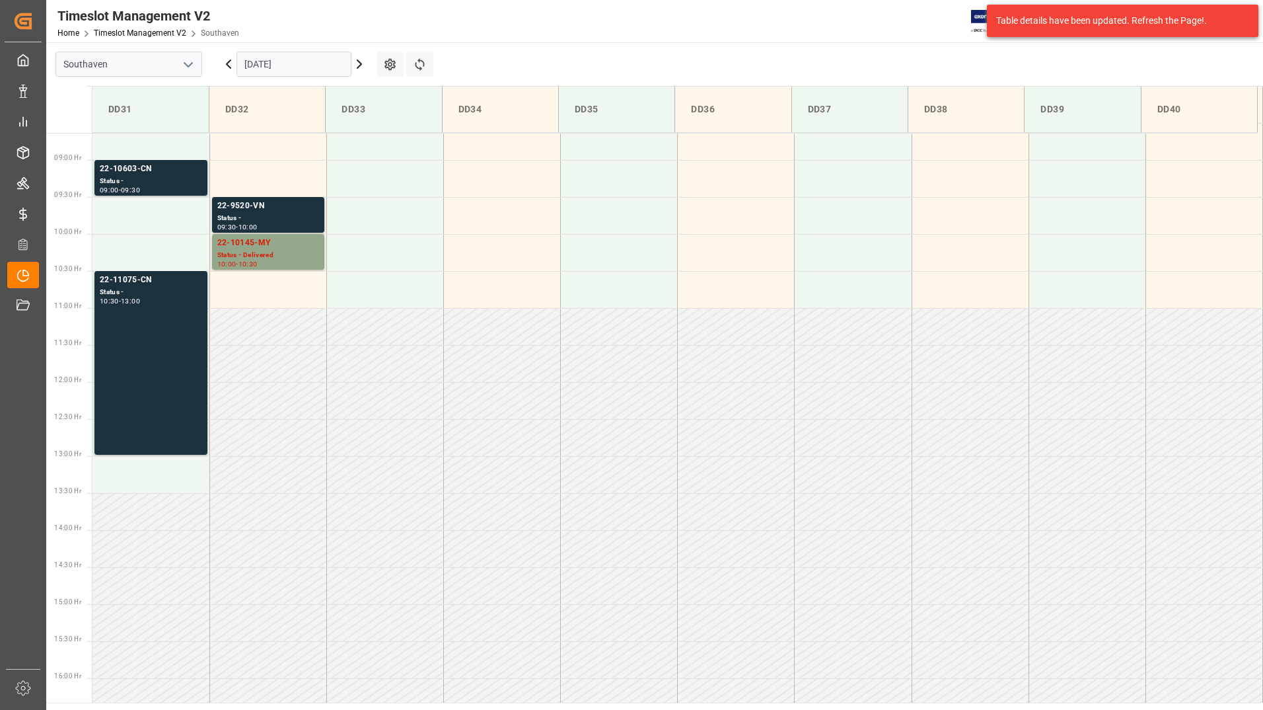
scroll to position [565, 0]
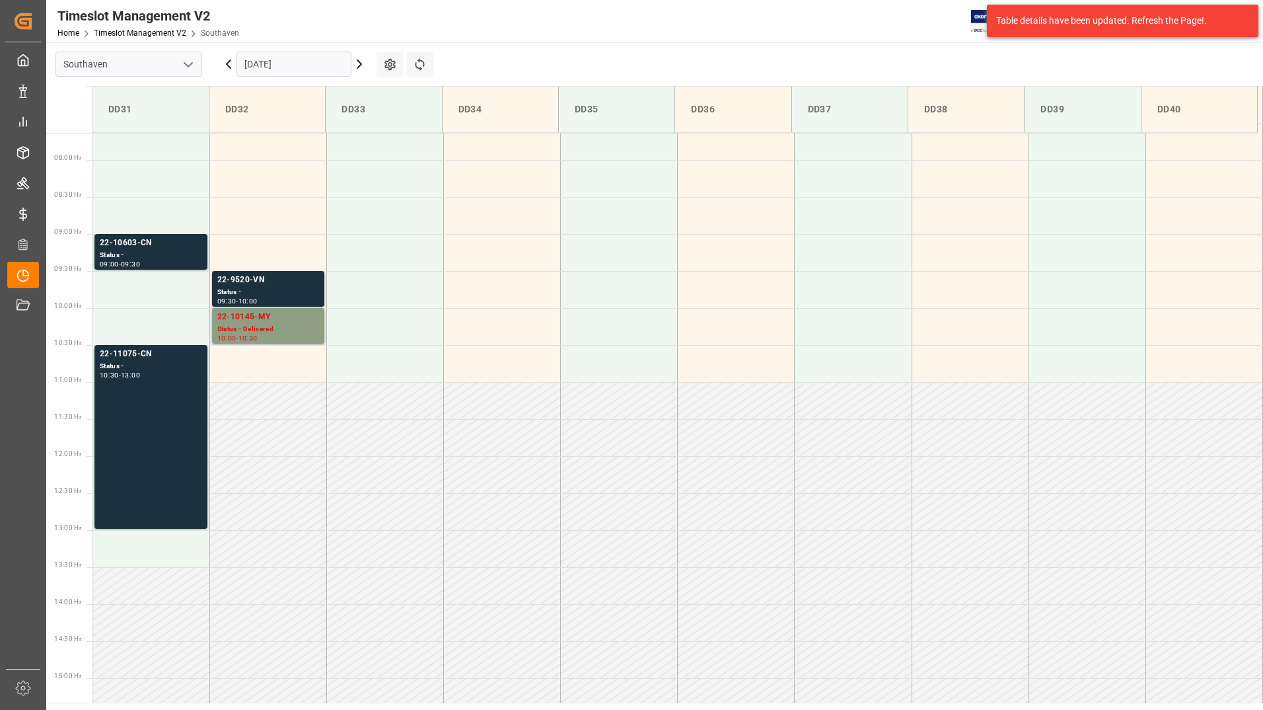
click at [258, 320] on div "22-10145-MY" at bounding box center [268, 317] width 102 height 13
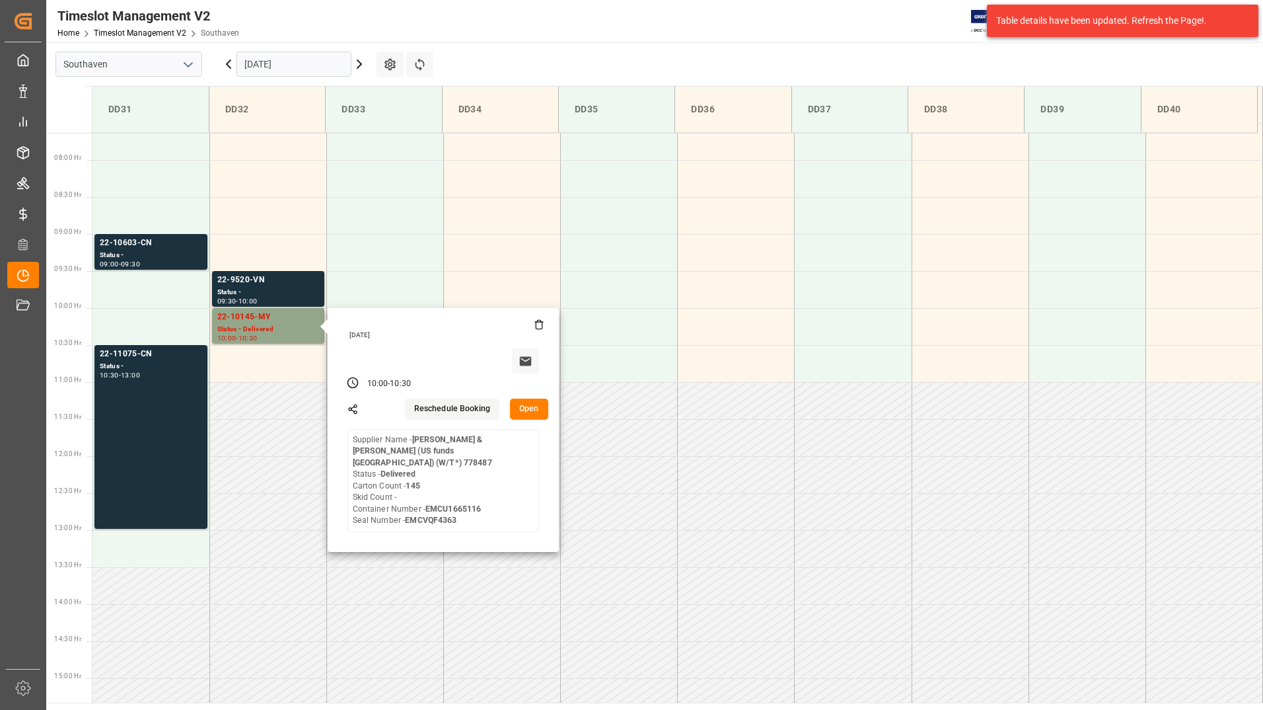
click at [284, 61] on input "[DATE]" at bounding box center [294, 64] width 115 height 25
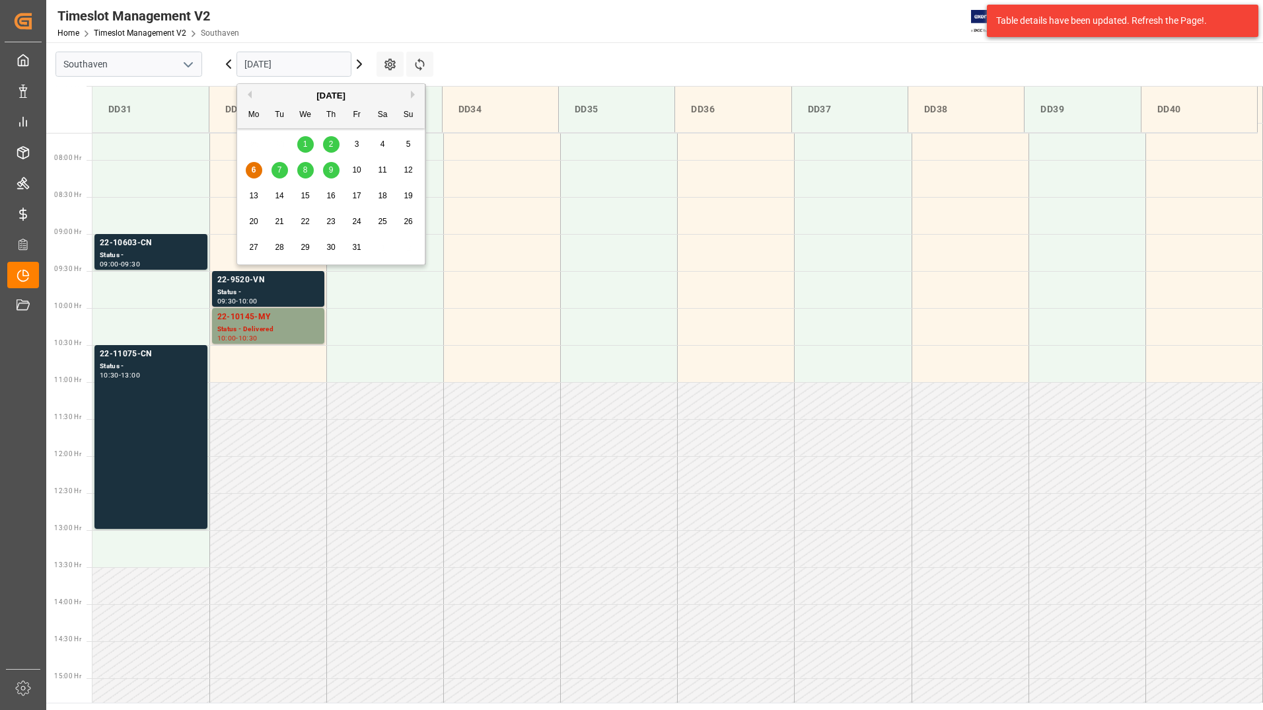
click at [281, 169] on span "7" at bounding box center [279, 169] width 5 height 9
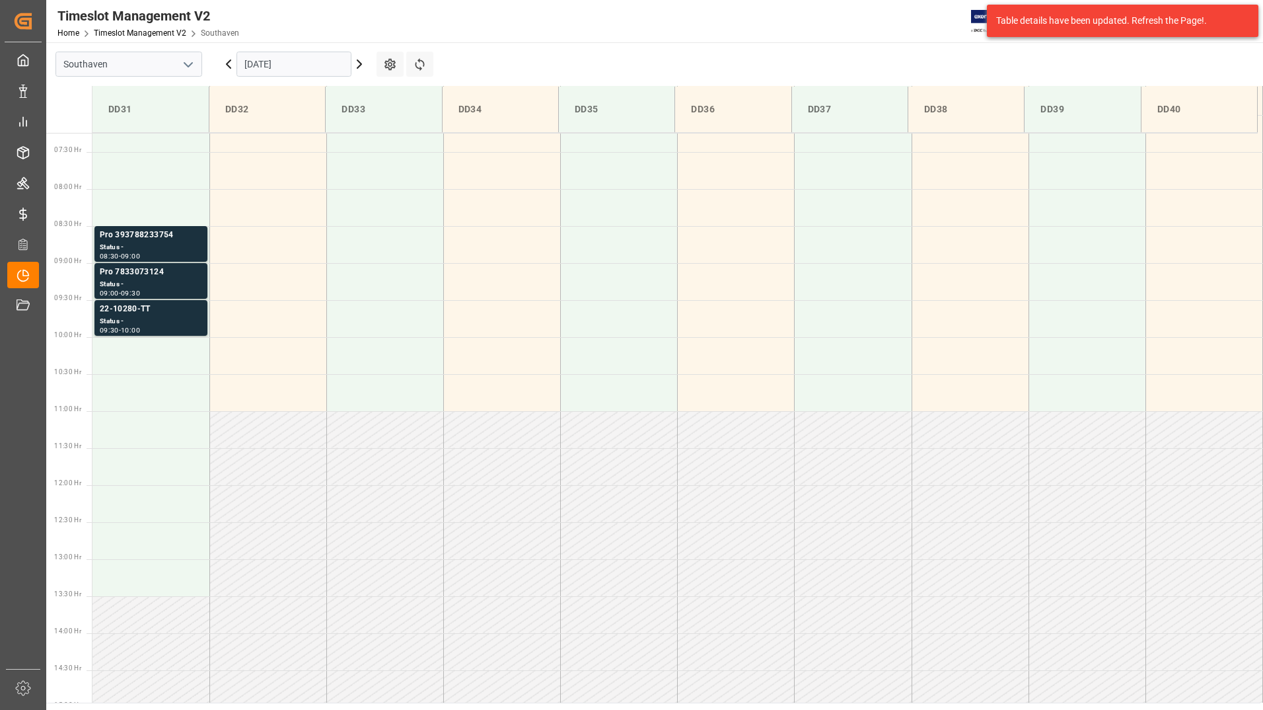
scroll to position [367, 0]
